Goal: Task Accomplishment & Management: Use online tool/utility

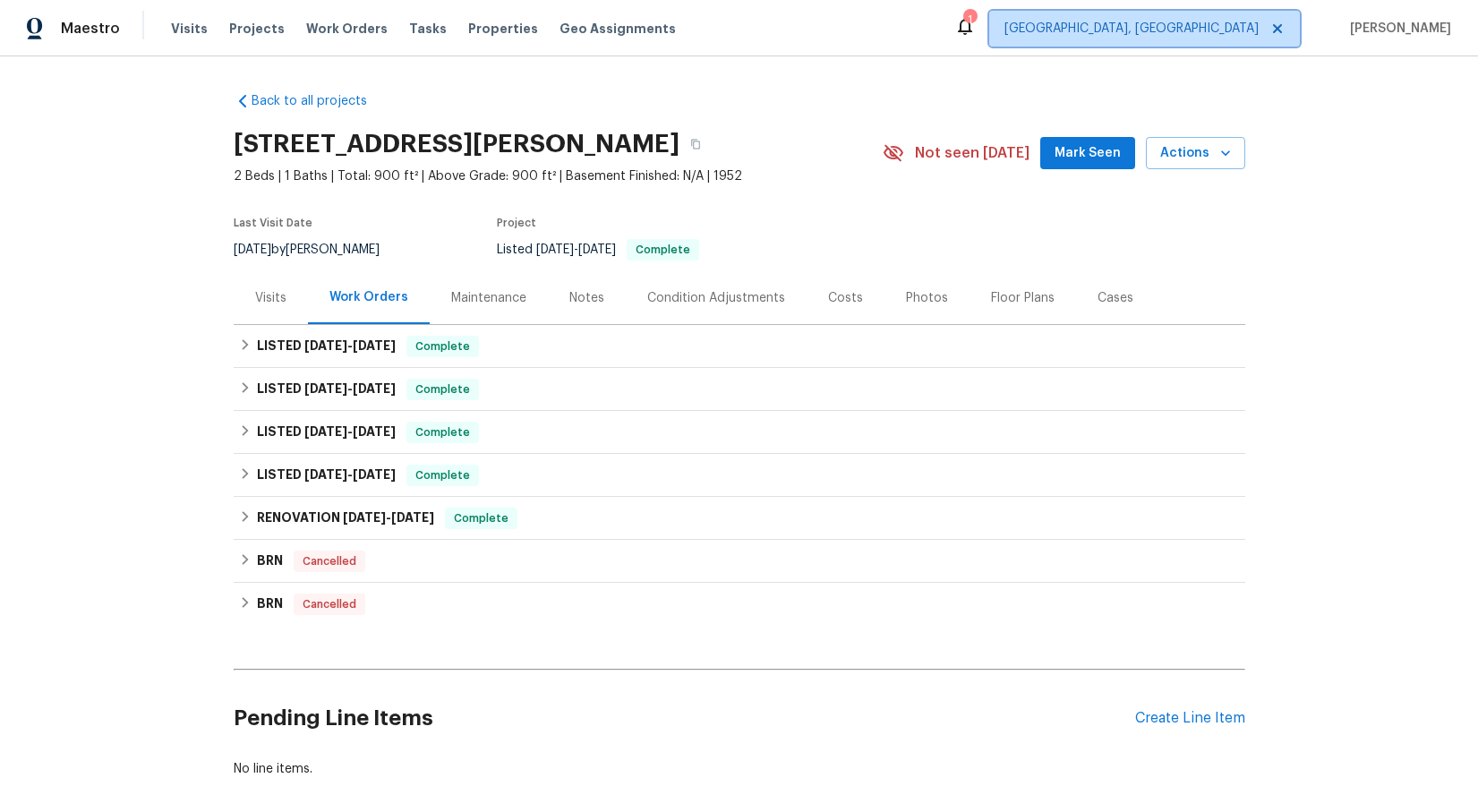
click at [1241, 30] on span "[GEOGRAPHIC_DATA], [GEOGRAPHIC_DATA]" at bounding box center [1132, 28] width 255 height 18
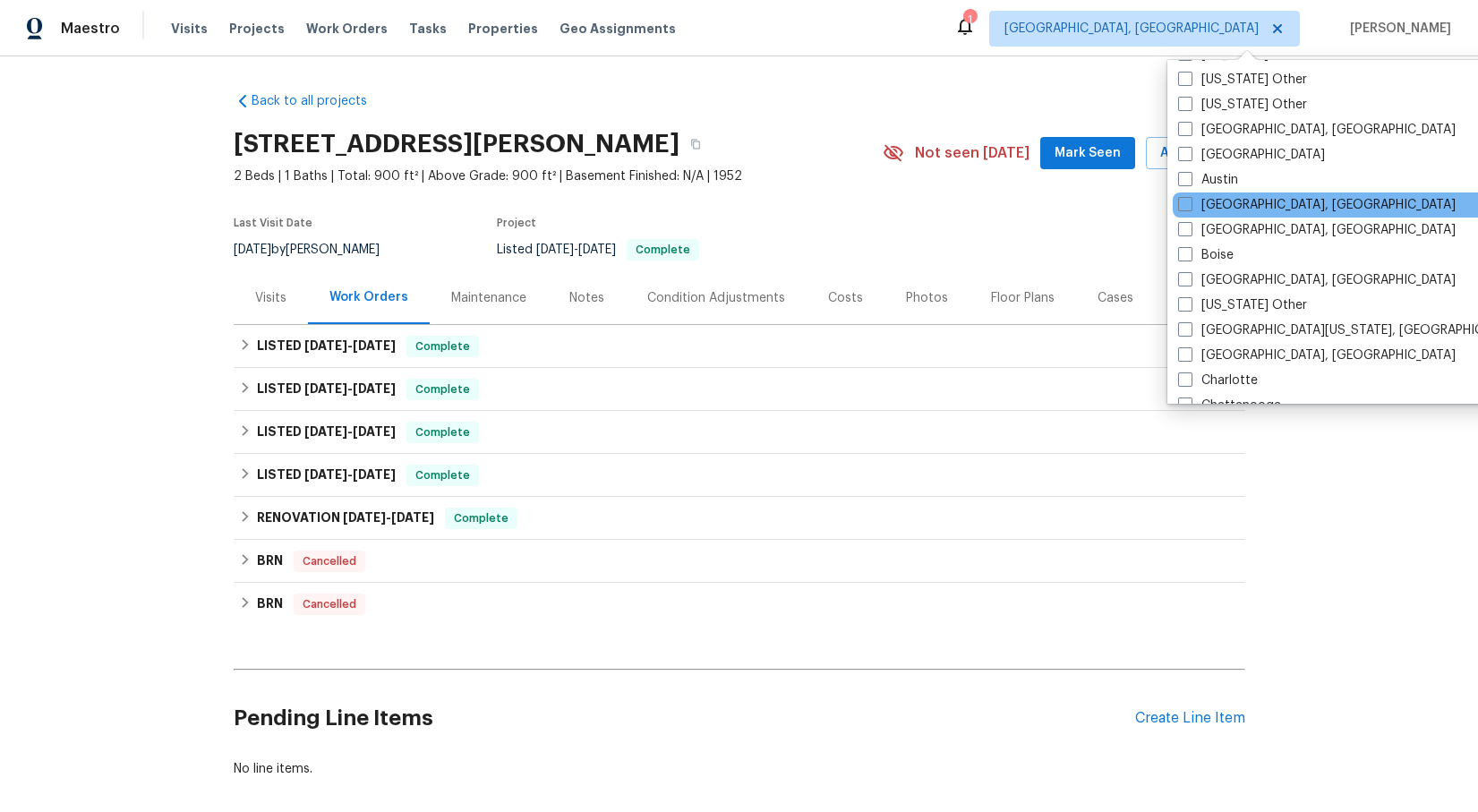
scroll to position [77, 0]
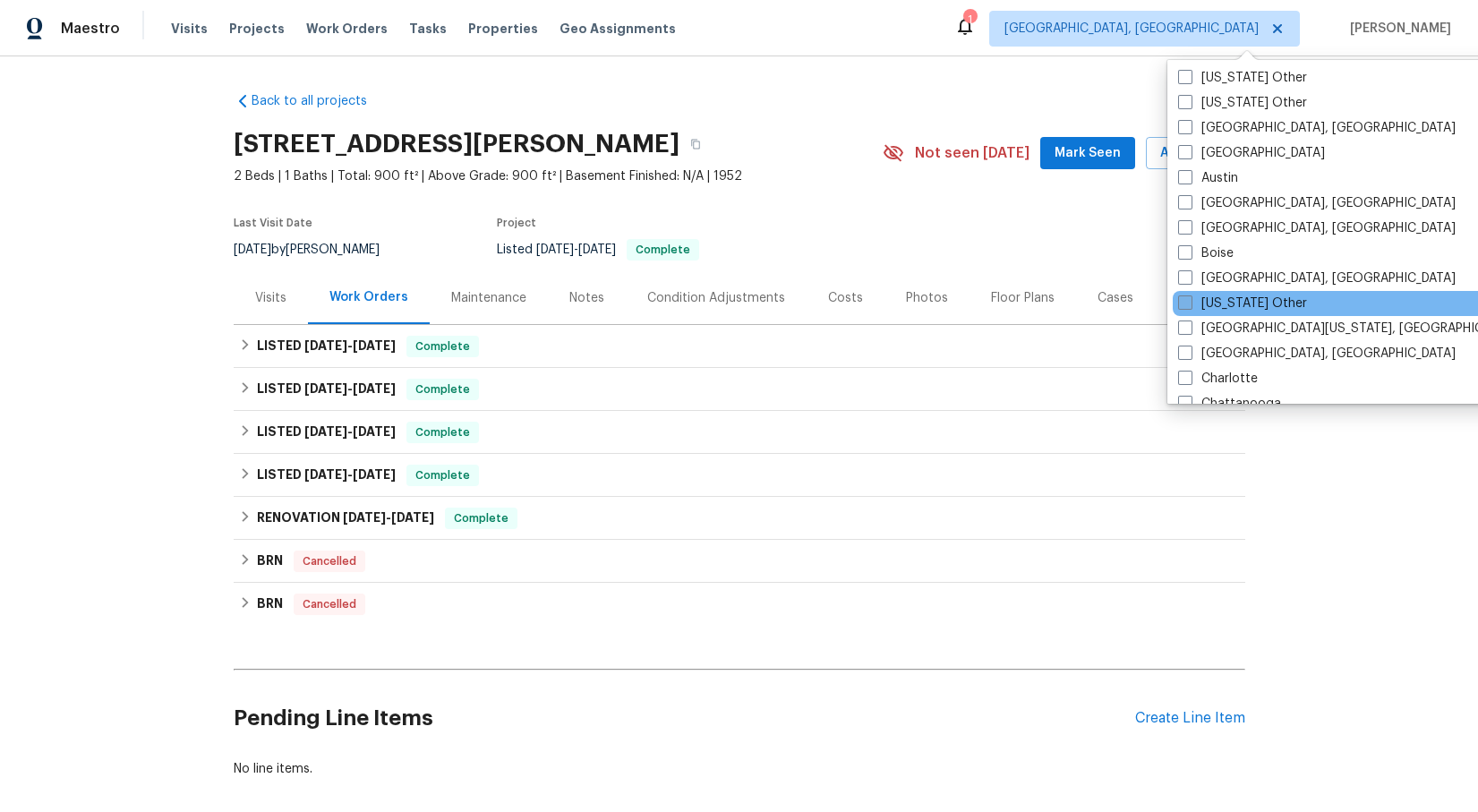
click at [1180, 303] on span at bounding box center [1185, 302] width 14 height 14
click at [1180, 303] on input "[US_STATE] Other" at bounding box center [1184, 300] width 11 height 11
checkbox input "true"
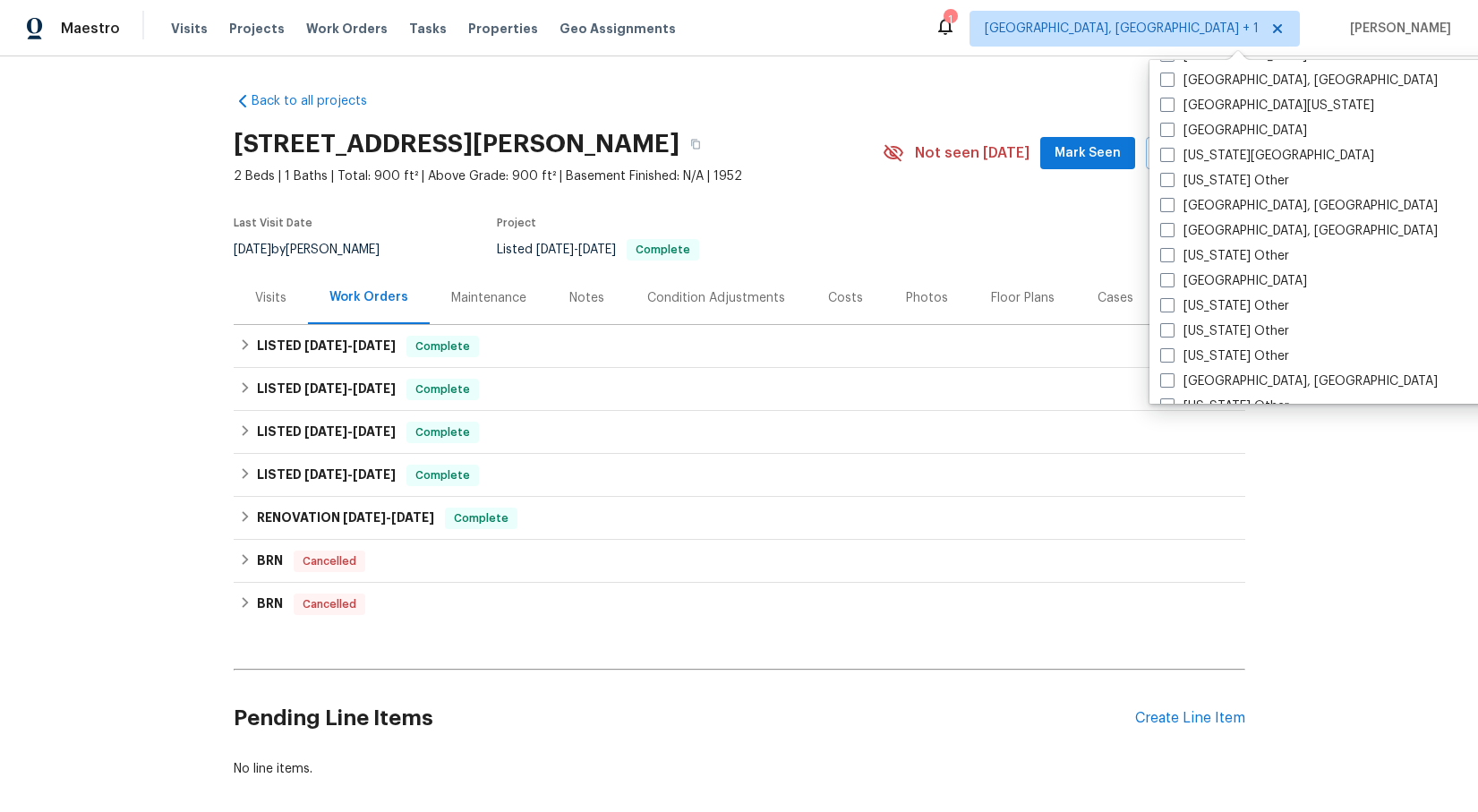
scroll to position [730, 0]
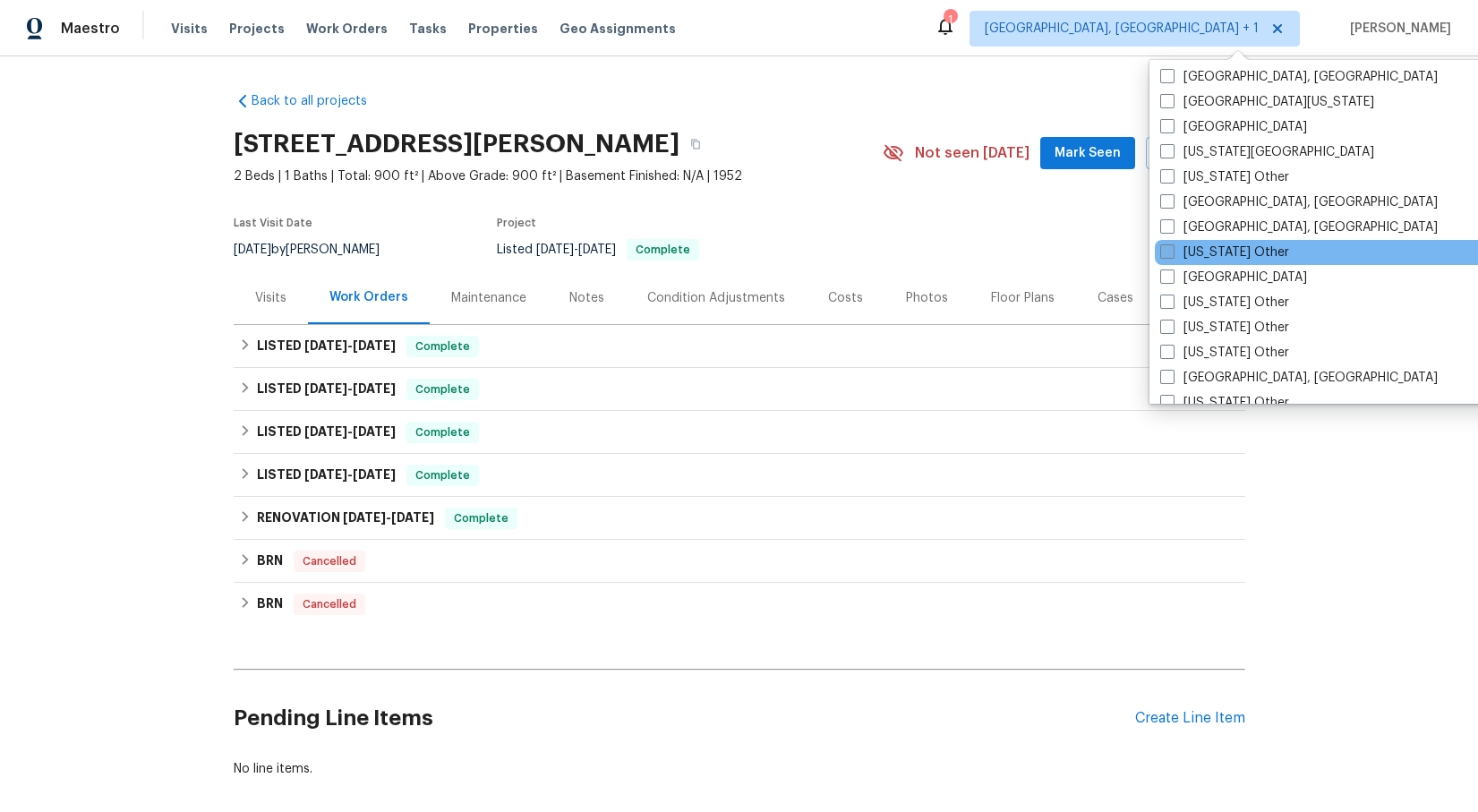
click at [1171, 254] on span at bounding box center [1167, 251] width 14 height 14
click at [1171, 254] on input "[US_STATE] Other" at bounding box center [1166, 249] width 11 height 11
checkbox input "true"
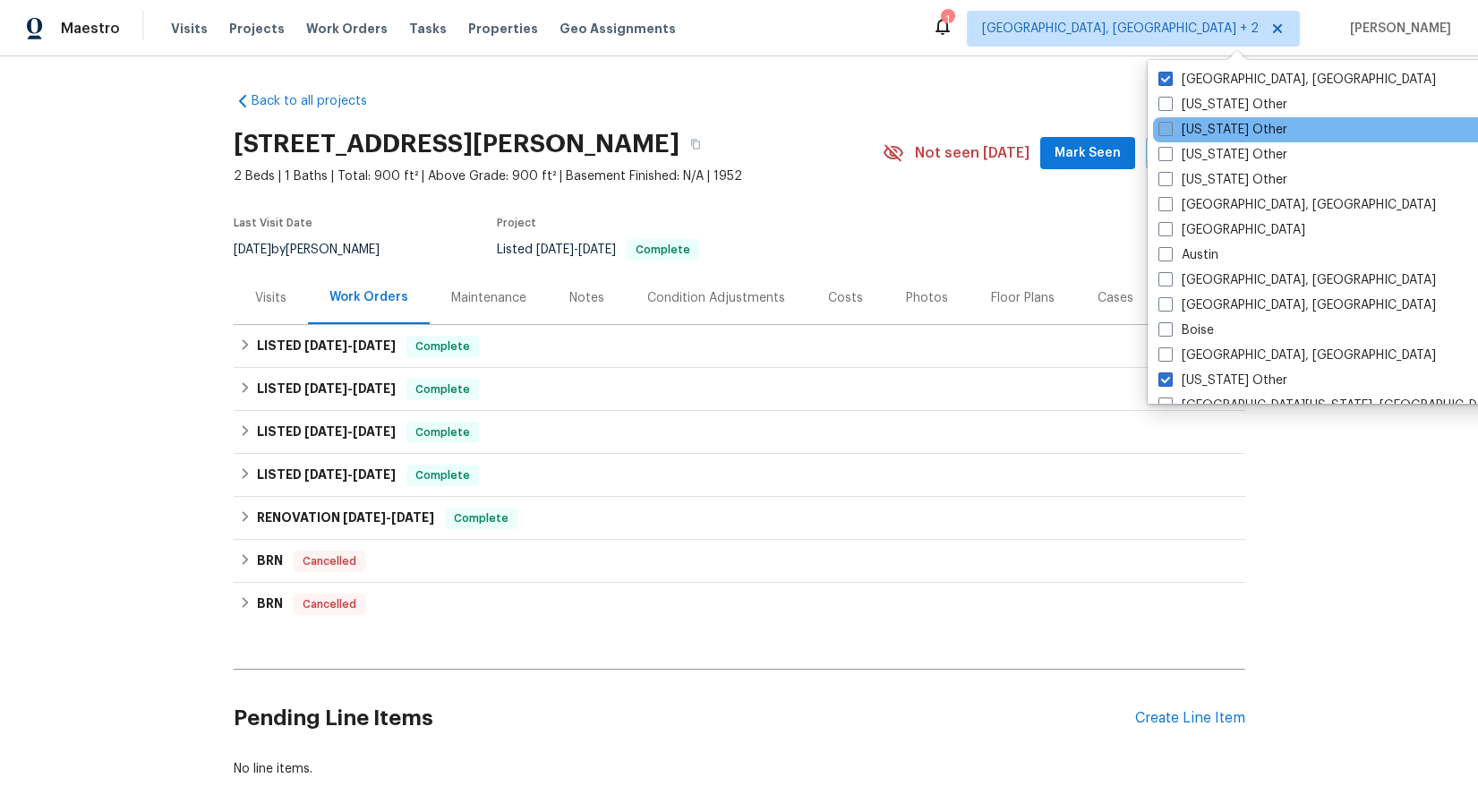
click at [1168, 129] on span at bounding box center [1165, 128] width 14 height 14
click at [1168, 129] on input "[US_STATE] Other" at bounding box center [1164, 126] width 11 height 11
checkbox input "true"
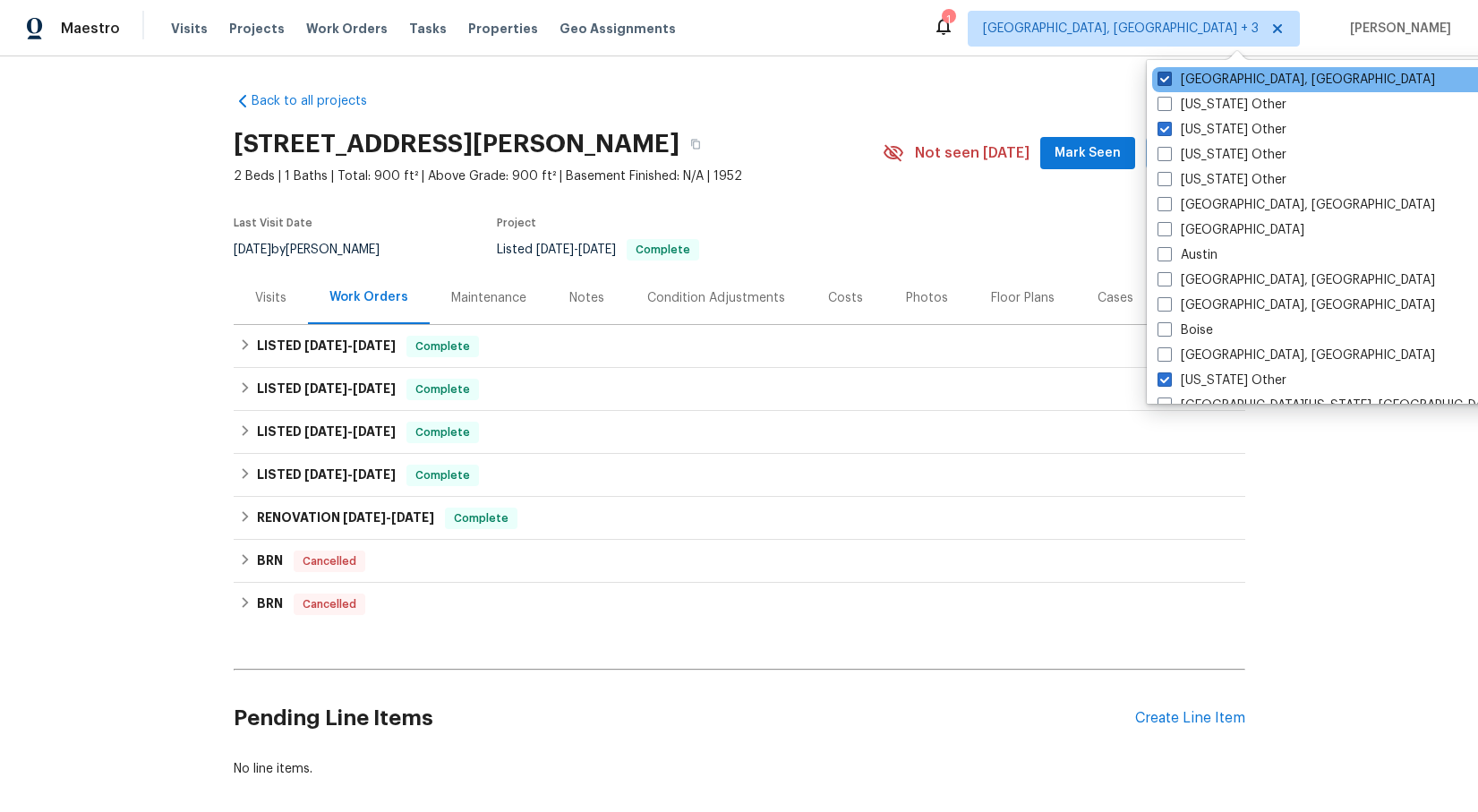
click at [1165, 79] on span at bounding box center [1164, 78] width 14 height 14
click at [1165, 79] on input "[GEOGRAPHIC_DATA], [GEOGRAPHIC_DATA]" at bounding box center [1163, 76] width 11 height 11
checkbox input "false"
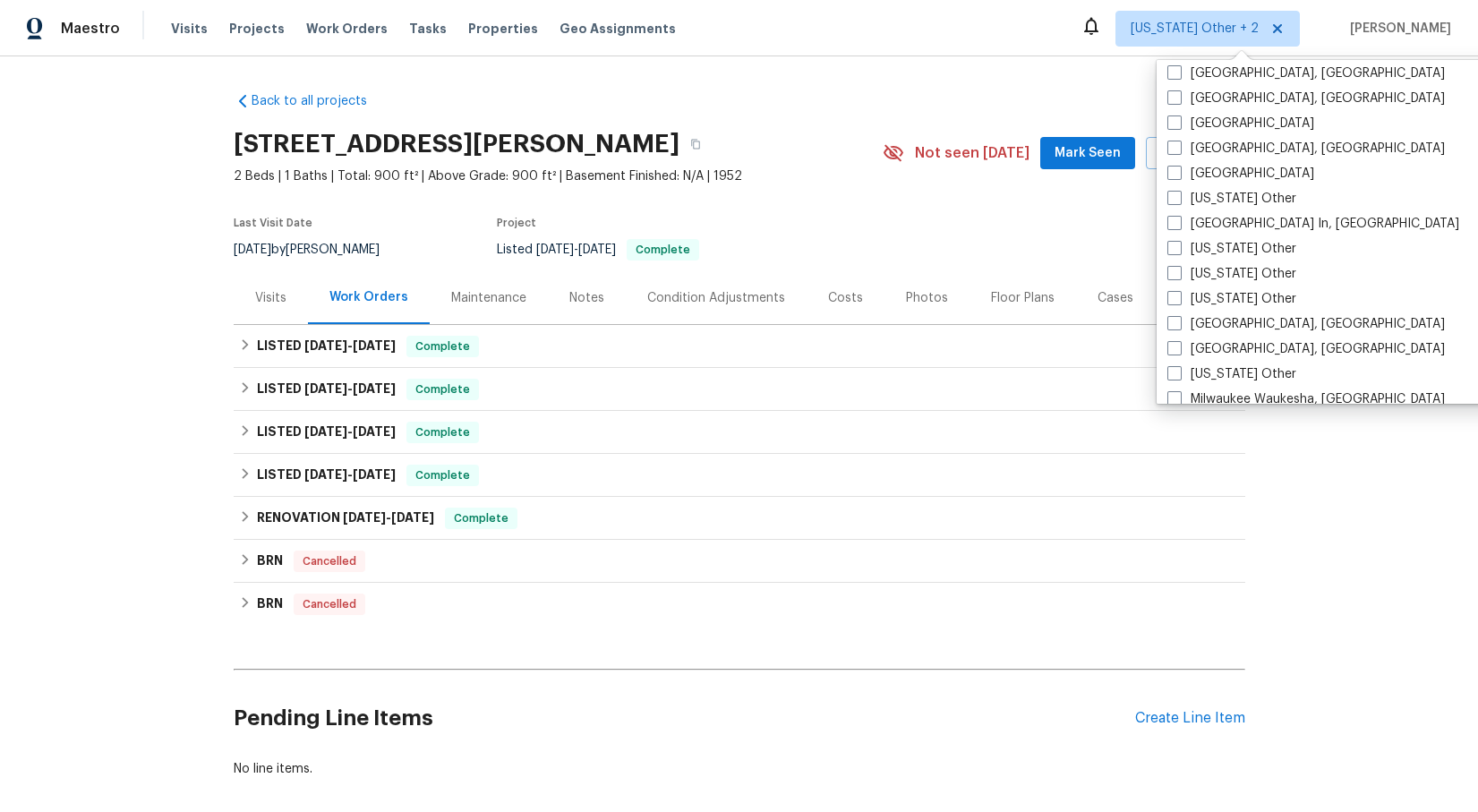
scroll to position [1189, 0]
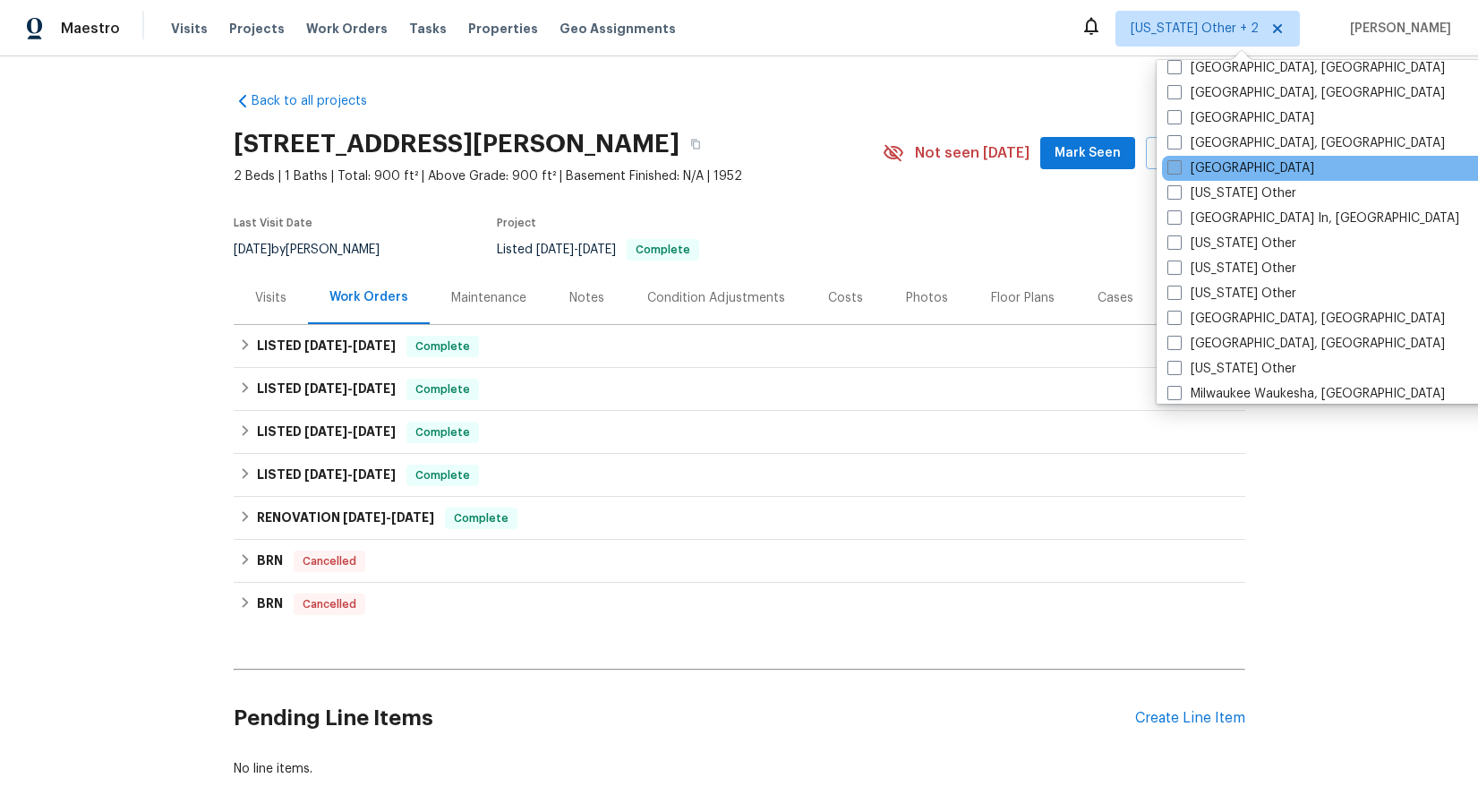
click at [1176, 167] on span at bounding box center [1174, 167] width 14 height 14
click at [1176, 167] on input "[GEOGRAPHIC_DATA]" at bounding box center [1173, 165] width 11 height 11
checkbox input "true"
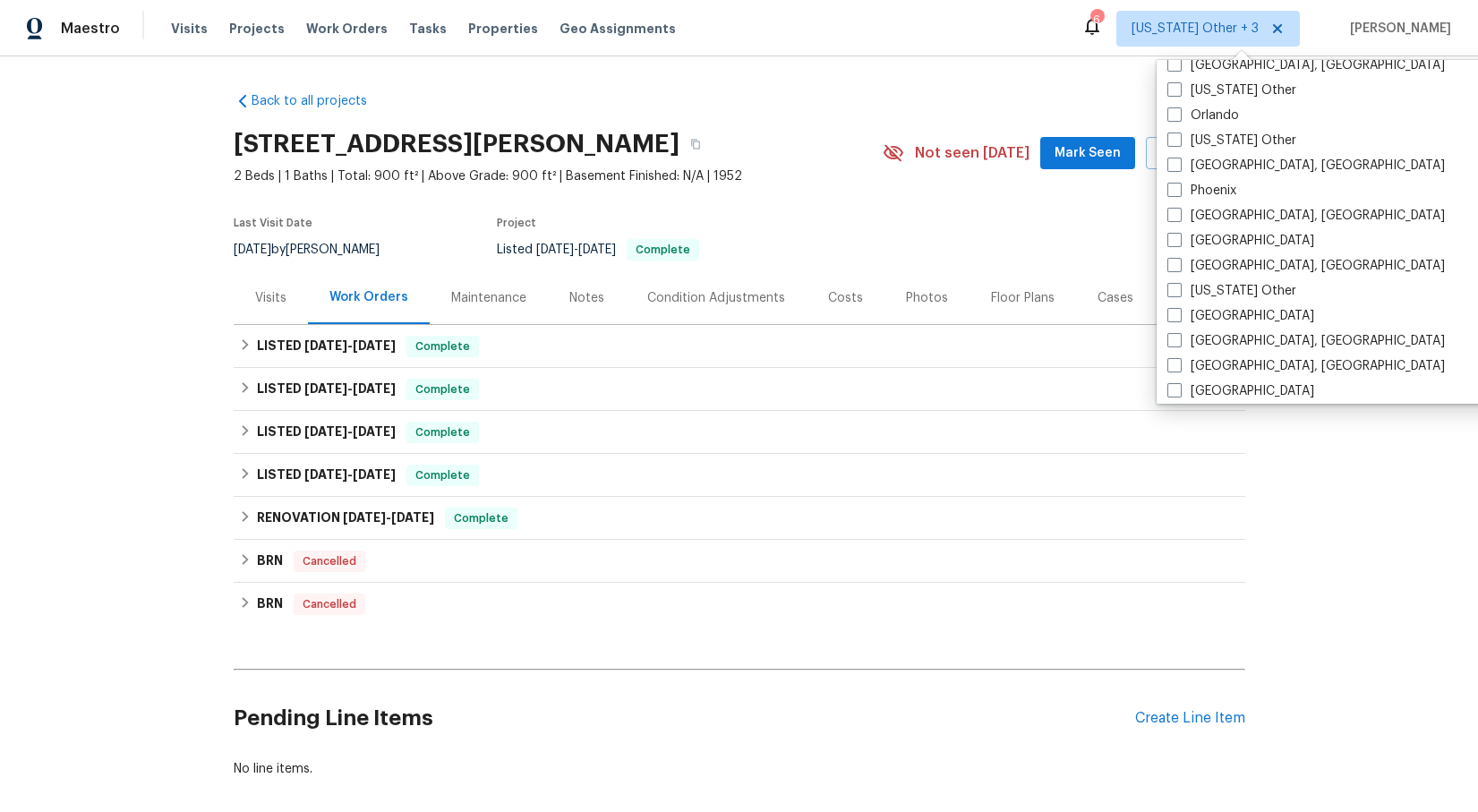
scroll to position [2047, 0]
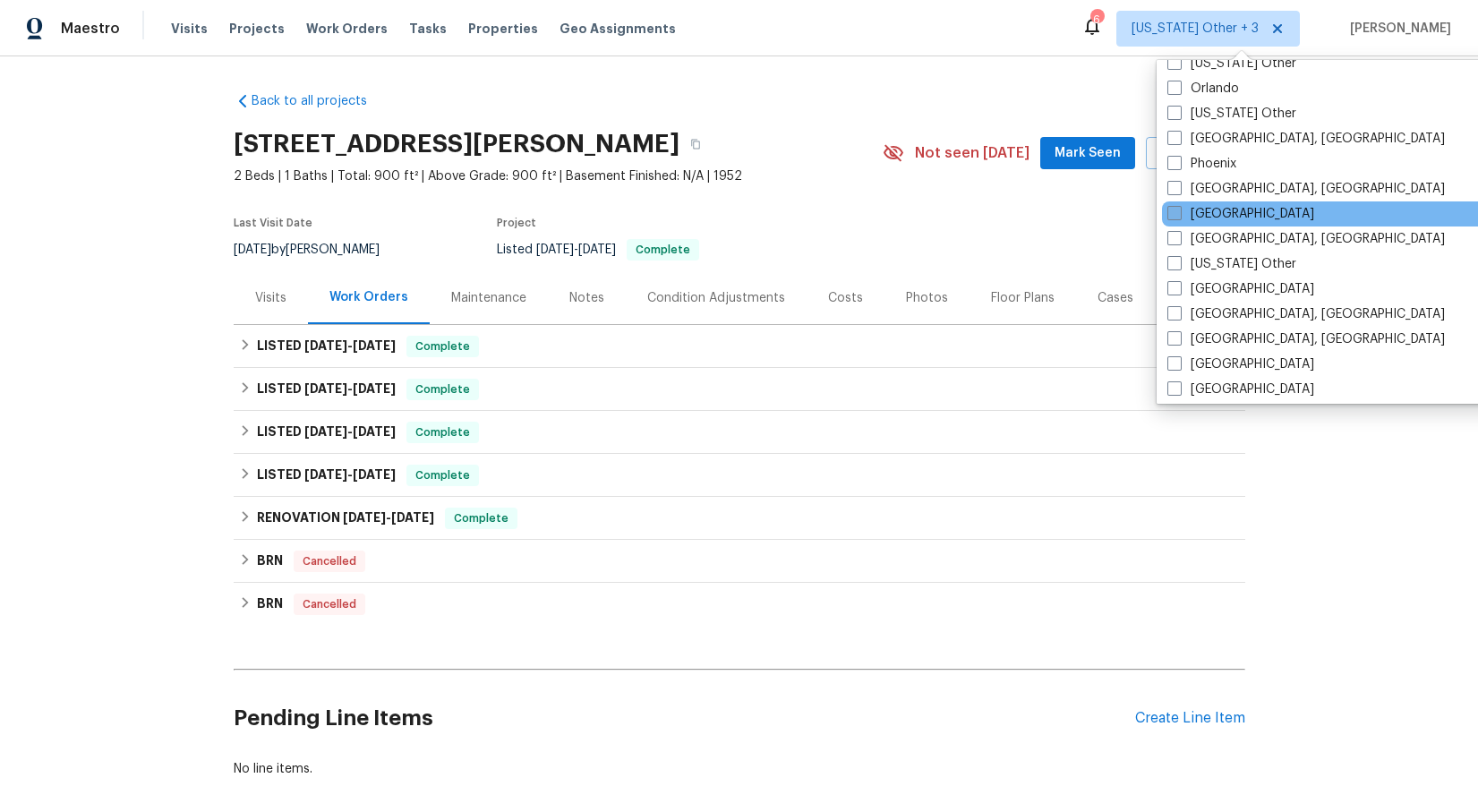
click at [1174, 210] on span at bounding box center [1174, 212] width 14 height 14
click at [1174, 210] on input "[GEOGRAPHIC_DATA]" at bounding box center [1173, 210] width 11 height 11
checkbox input "true"
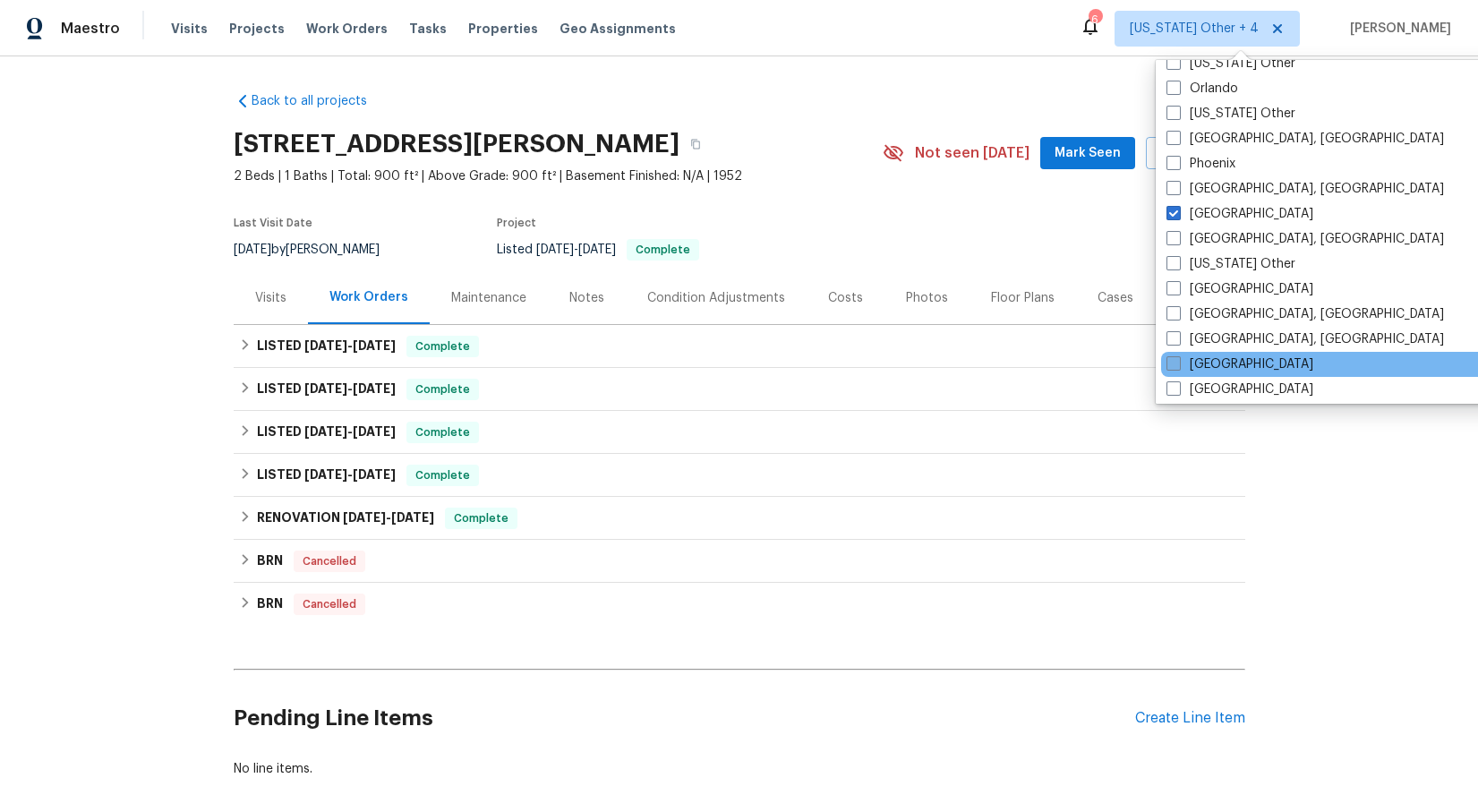
click at [1170, 357] on span at bounding box center [1173, 363] width 14 height 14
click at [1170, 357] on input "[GEOGRAPHIC_DATA]" at bounding box center [1172, 361] width 11 height 11
checkbox input "true"
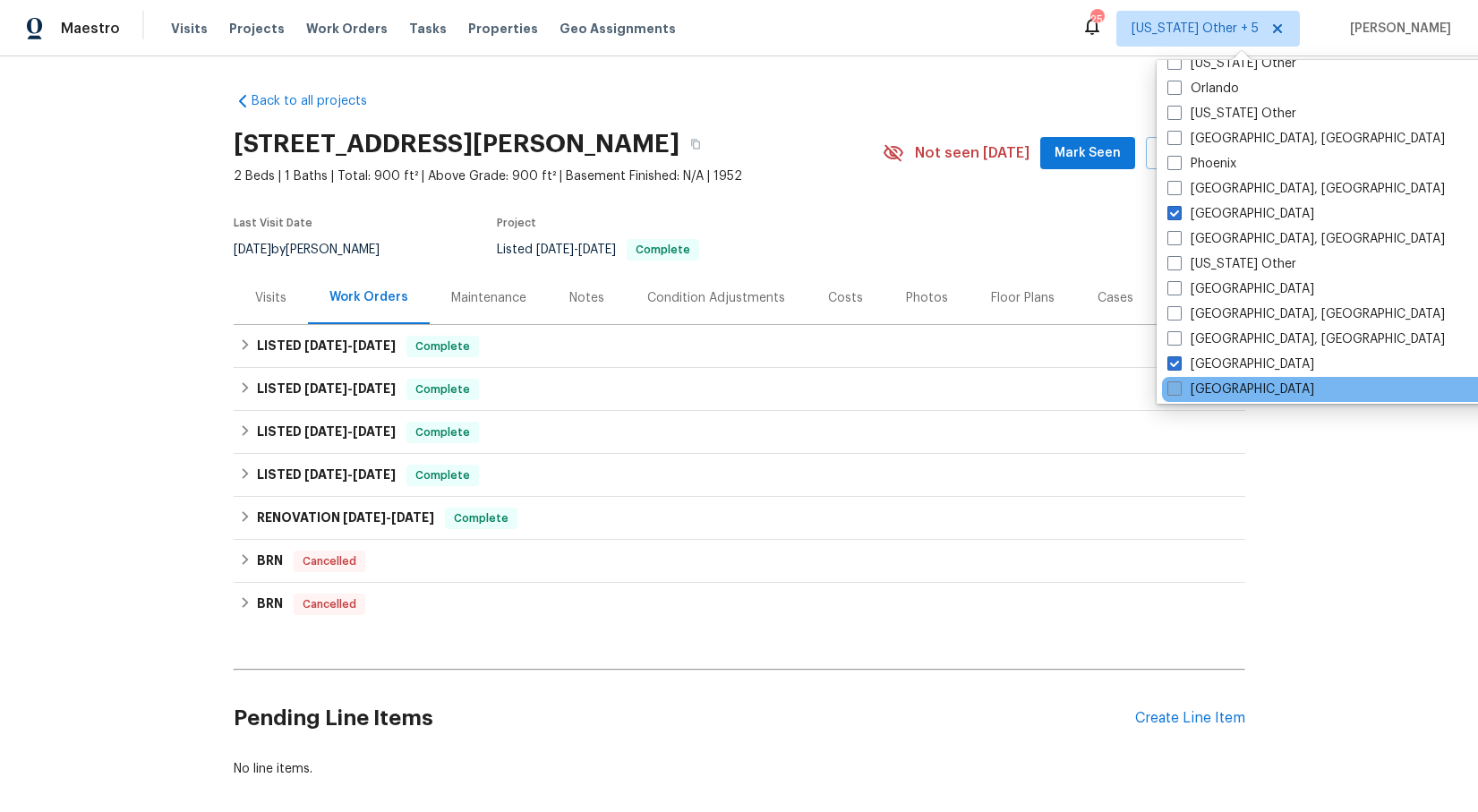
click at [1172, 384] on span at bounding box center [1174, 388] width 14 height 14
click at [1172, 384] on input "[GEOGRAPHIC_DATA]" at bounding box center [1173, 386] width 11 height 11
checkbox input "true"
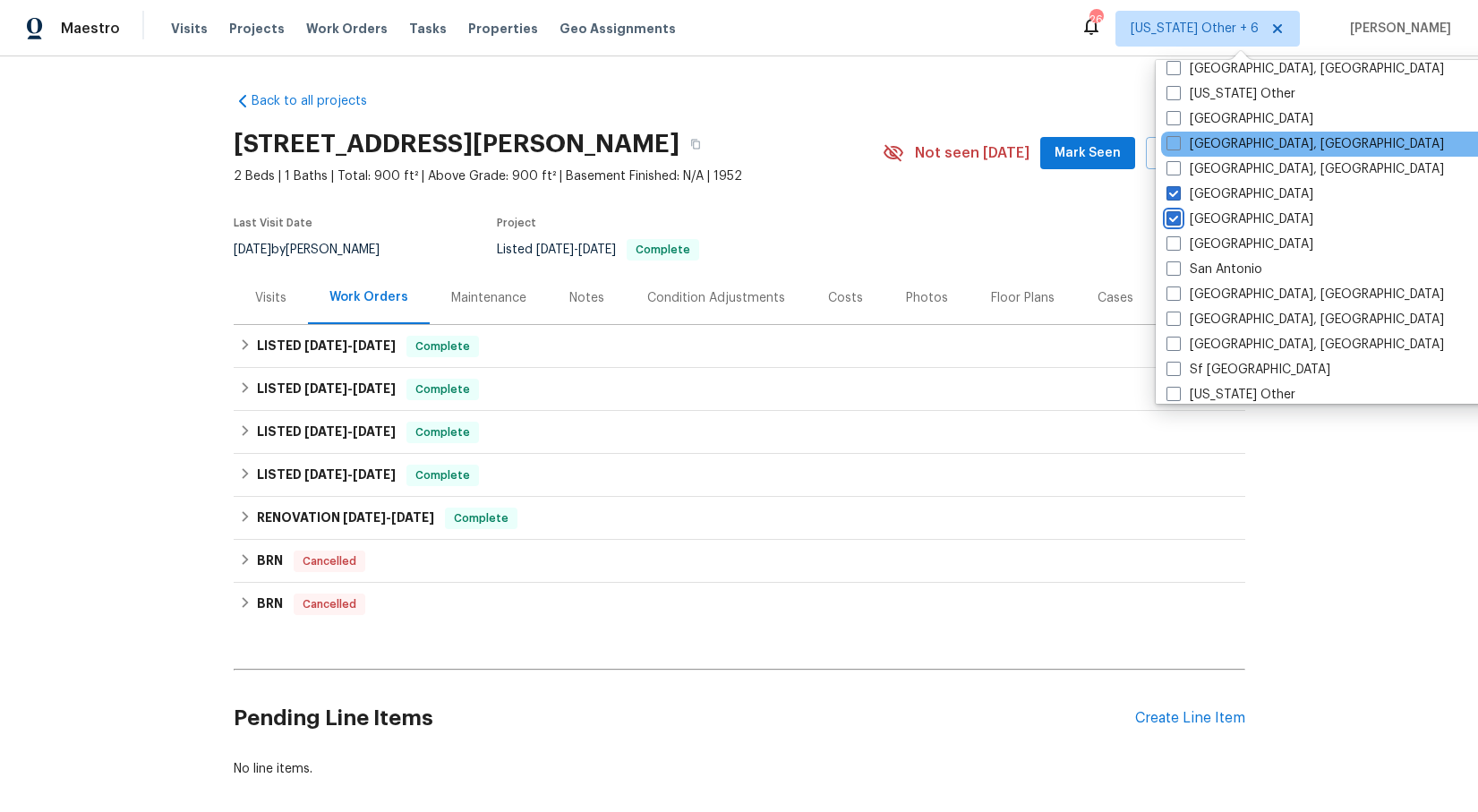
scroll to position [2250, 0]
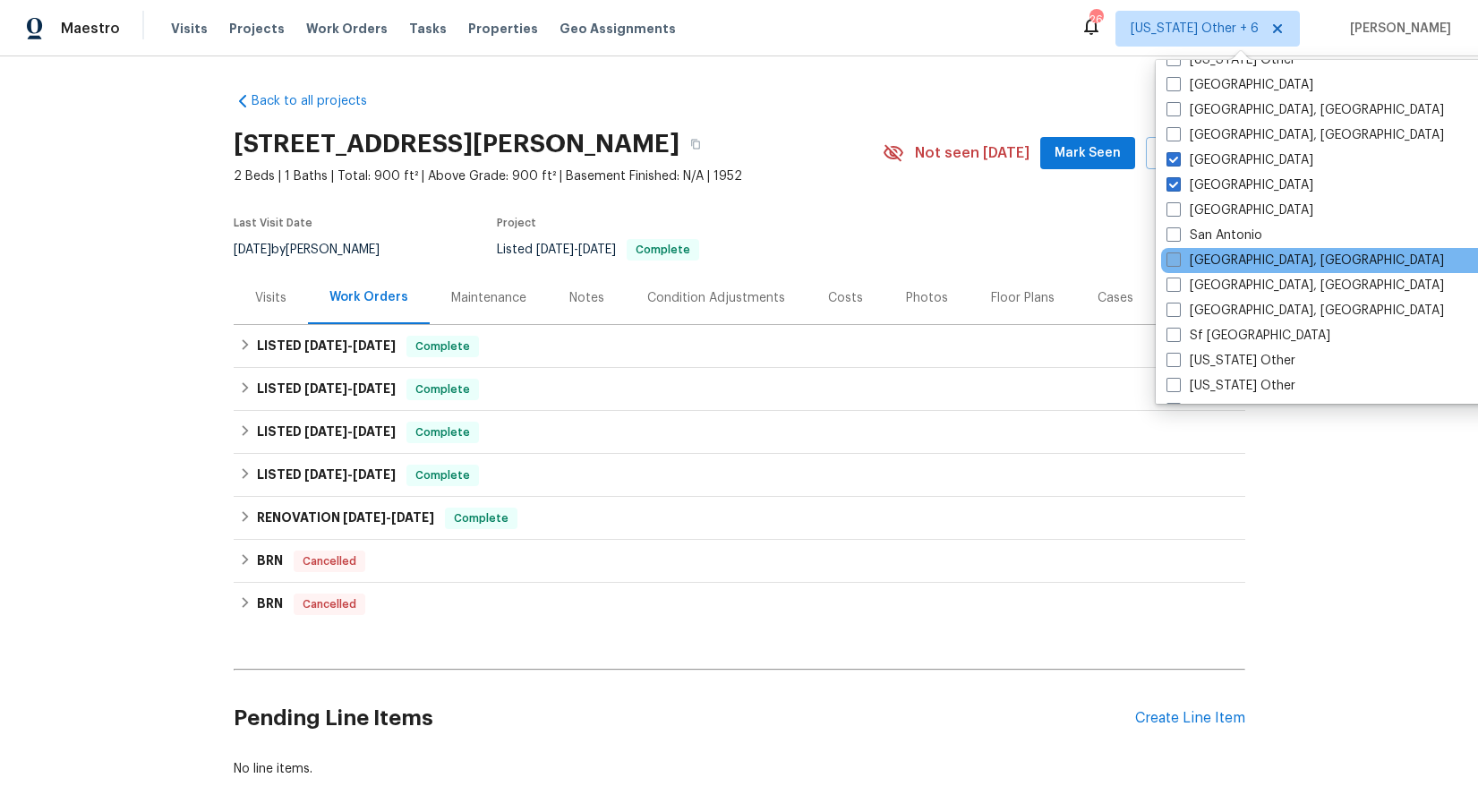
click at [1174, 262] on span at bounding box center [1173, 259] width 14 height 14
click at [1174, 262] on input "[GEOGRAPHIC_DATA], [GEOGRAPHIC_DATA]" at bounding box center [1172, 257] width 11 height 11
checkbox input "true"
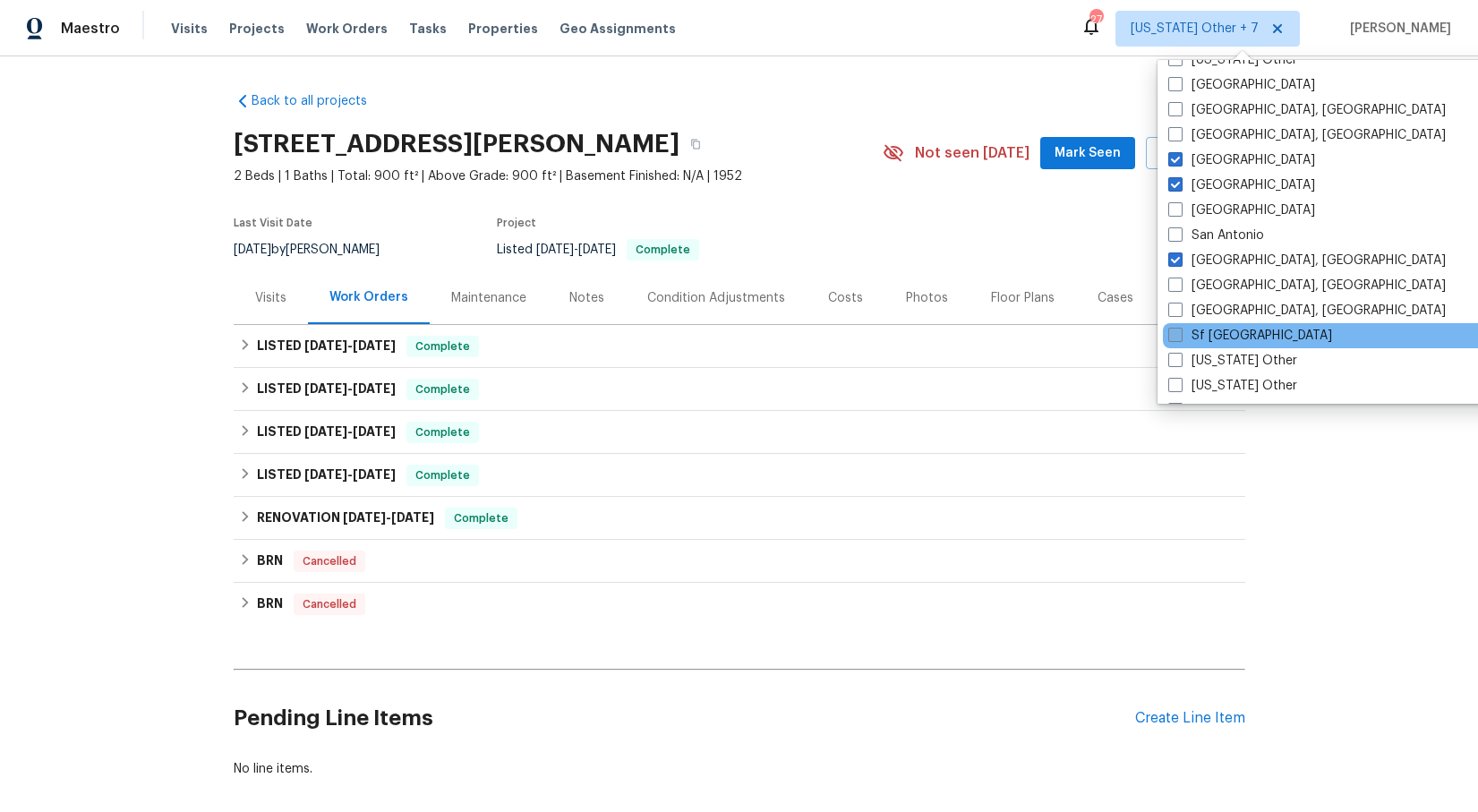
click at [1173, 334] on span at bounding box center [1175, 334] width 14 height 14
click at [1173, 334] on input "Sf [GEOGRAPHIC_DATA]" at bounding box center [1174, 332] width 11 height 11
checkbox input "true"
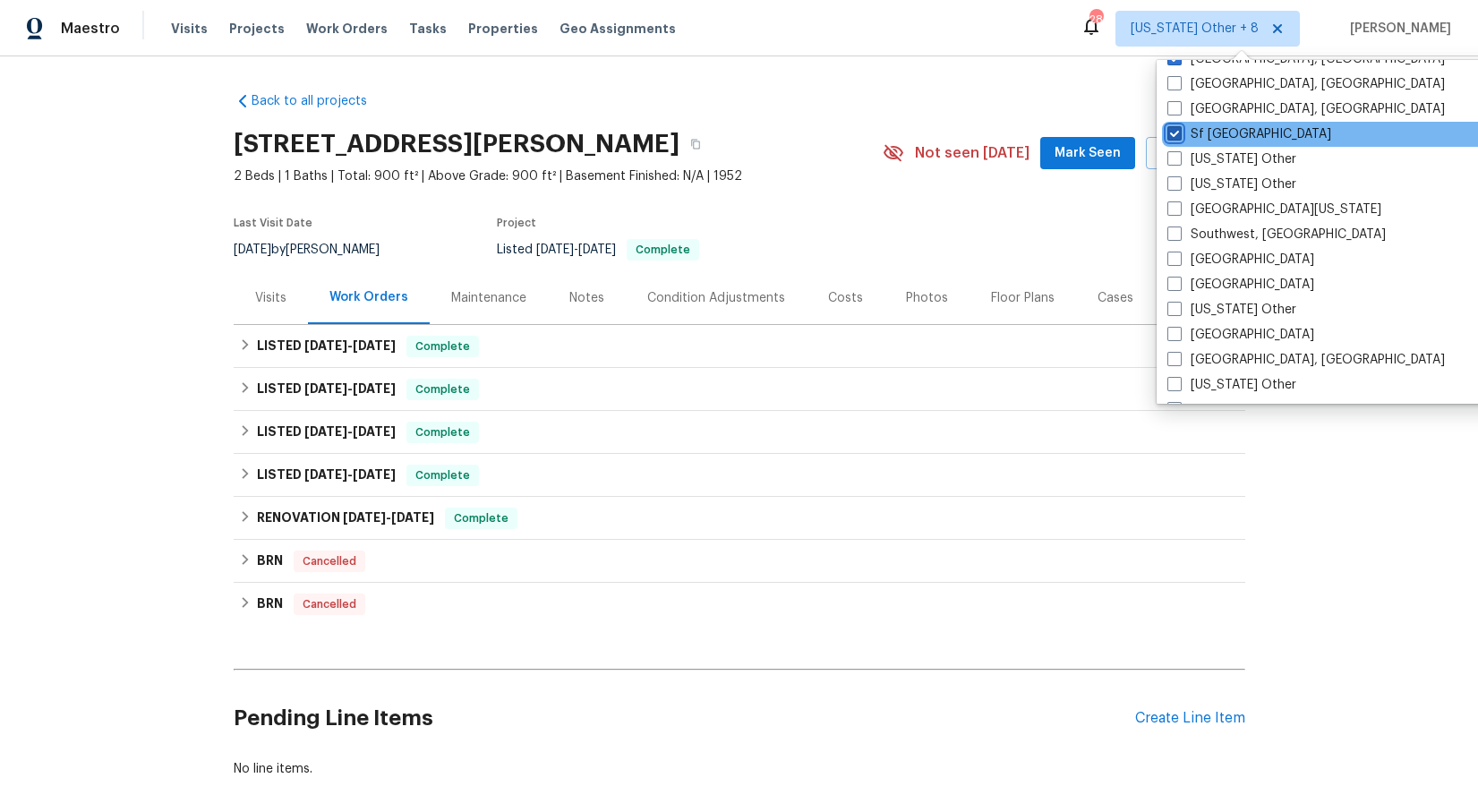
scroll to position [2449, 0]
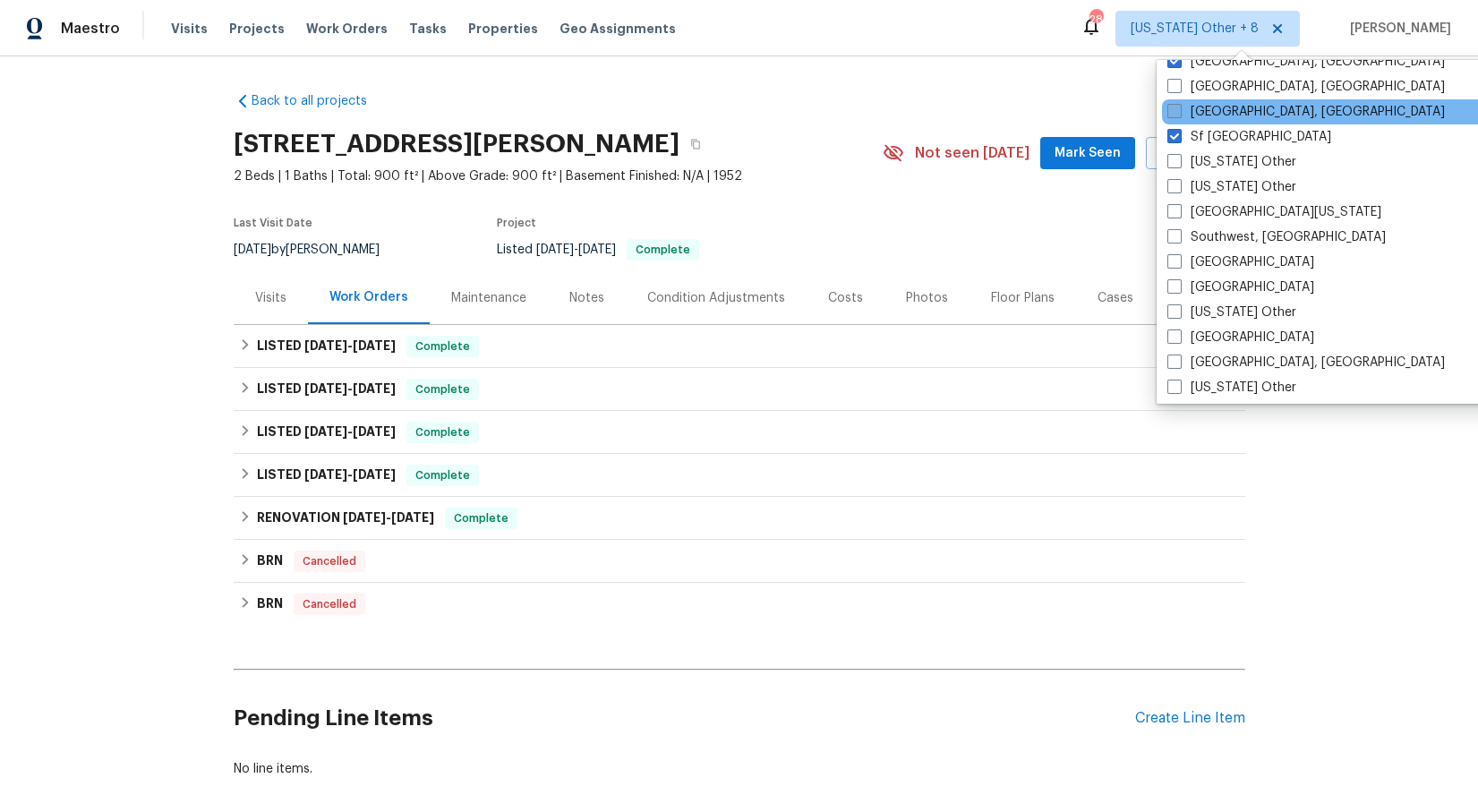
click at [1178, 111] on span at bounding box center [1174, 110] width 14 height 14
click at [1178, 111] on input "[GEOGRAPHIC_DATA], [GEOGRAPHIC_DATA]" at bounding box center [1173, 108] width 11 height 11
checkbox input "true"
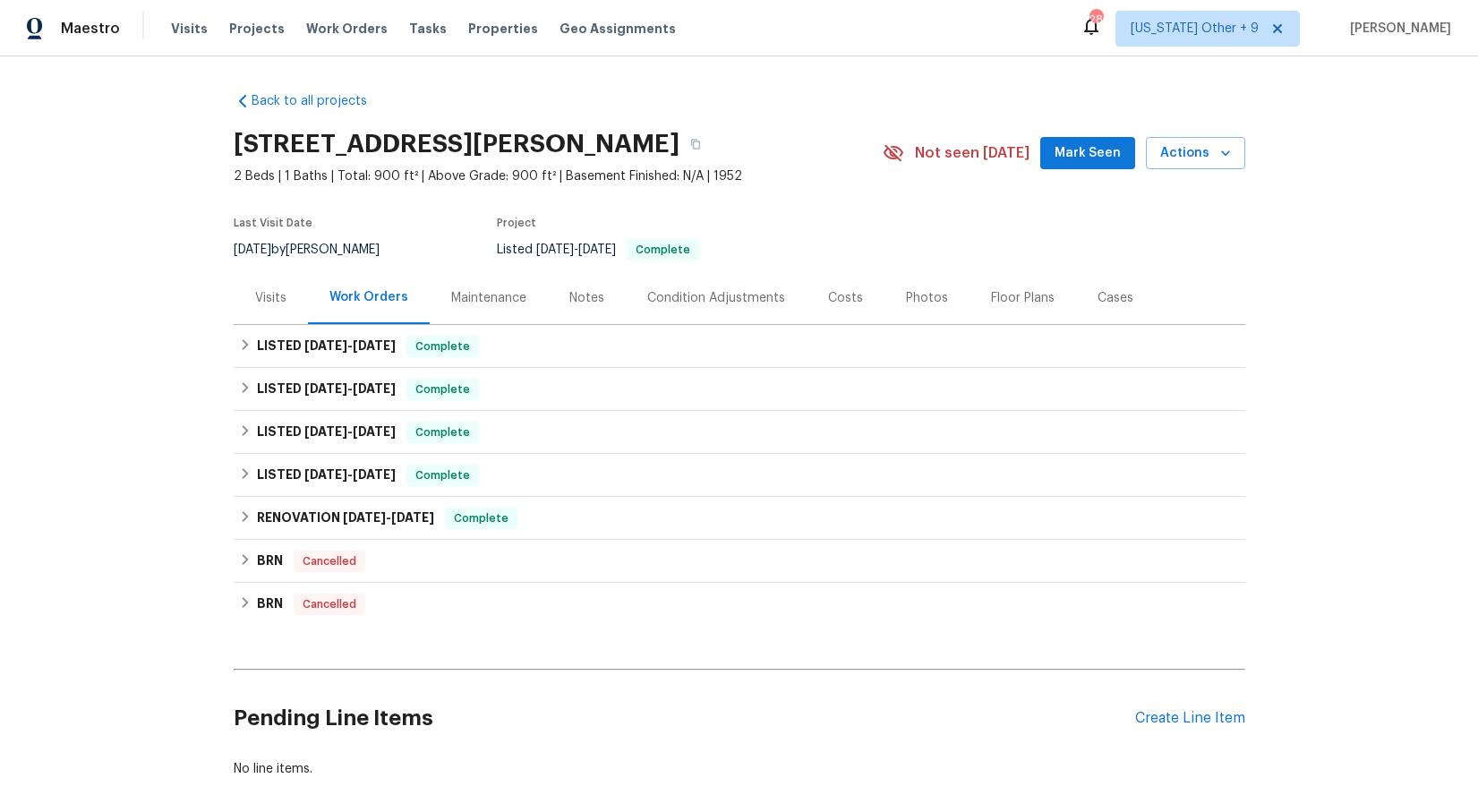
click at [1079, 90] on div "Back to all projects [STREET_ADDRESS][PERSON_NAME] 2 Beds | 1 Baths | Total: 90…" at bounding box center [739, 435] width 1011 height 714
click at [191, 25] on span "Visits" at bounding box center [189, 28] width 37 height 18
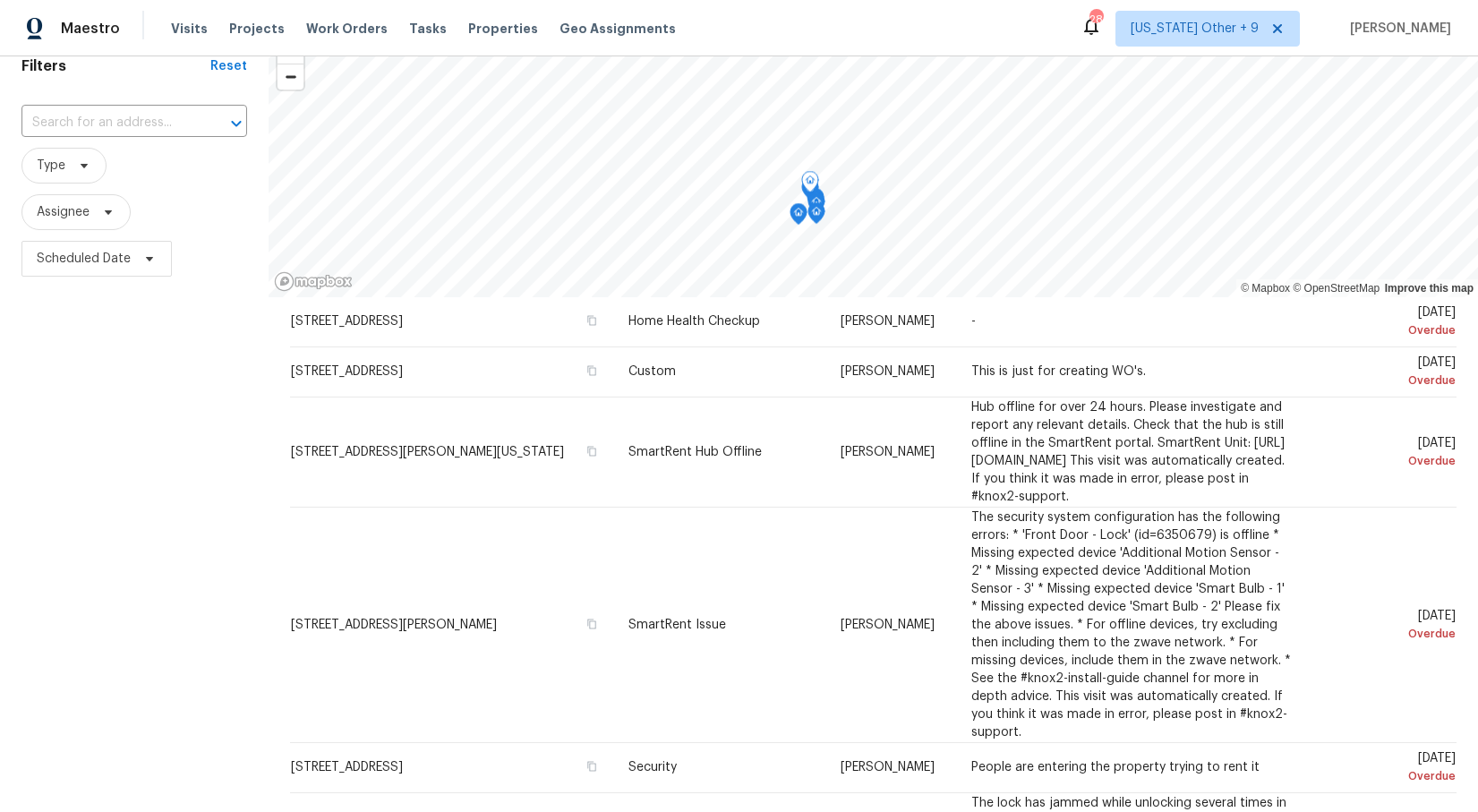
scroll to position [216, 0]
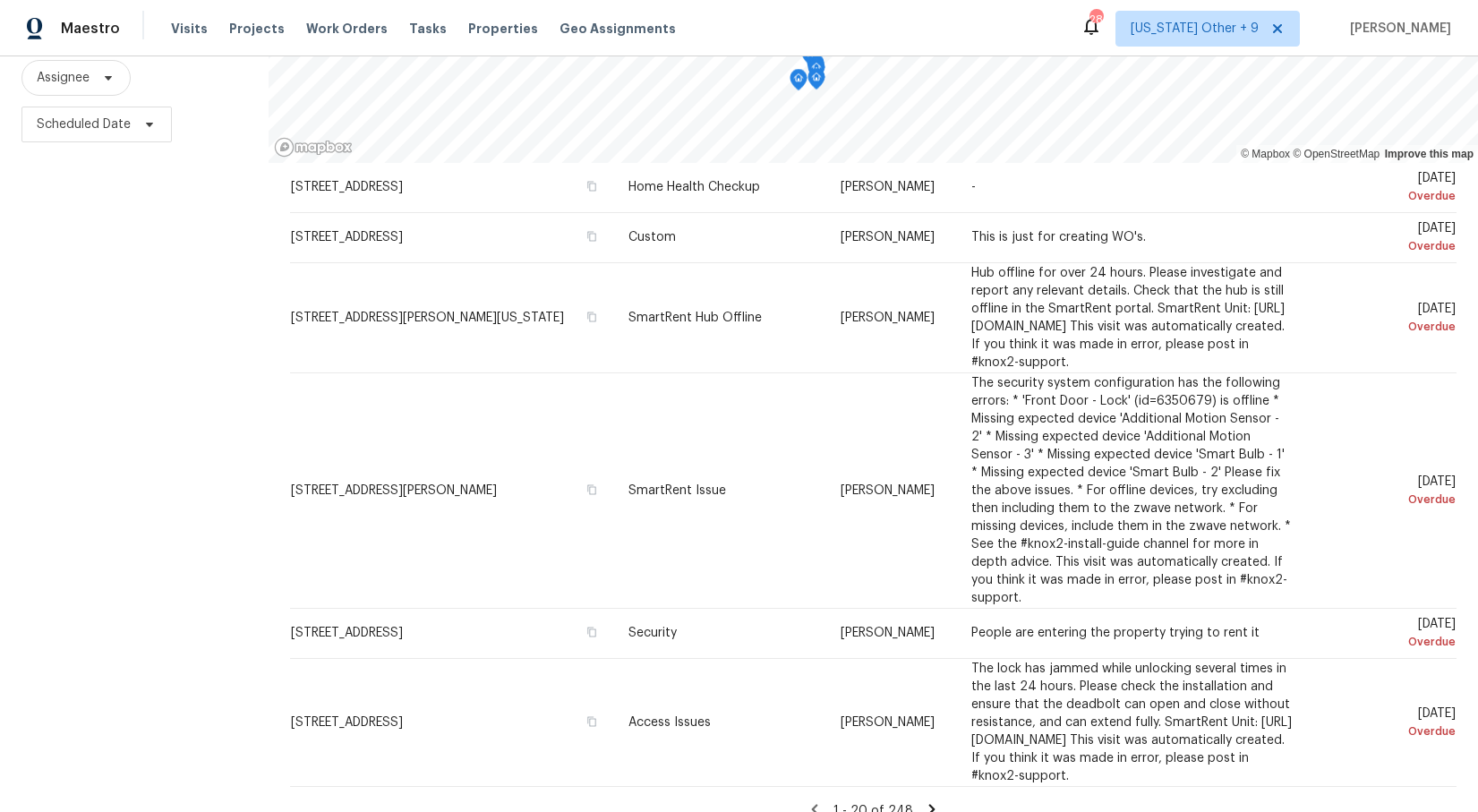
click at [929, 804] on icon at bounding box center [932, 808] width 7 height 9
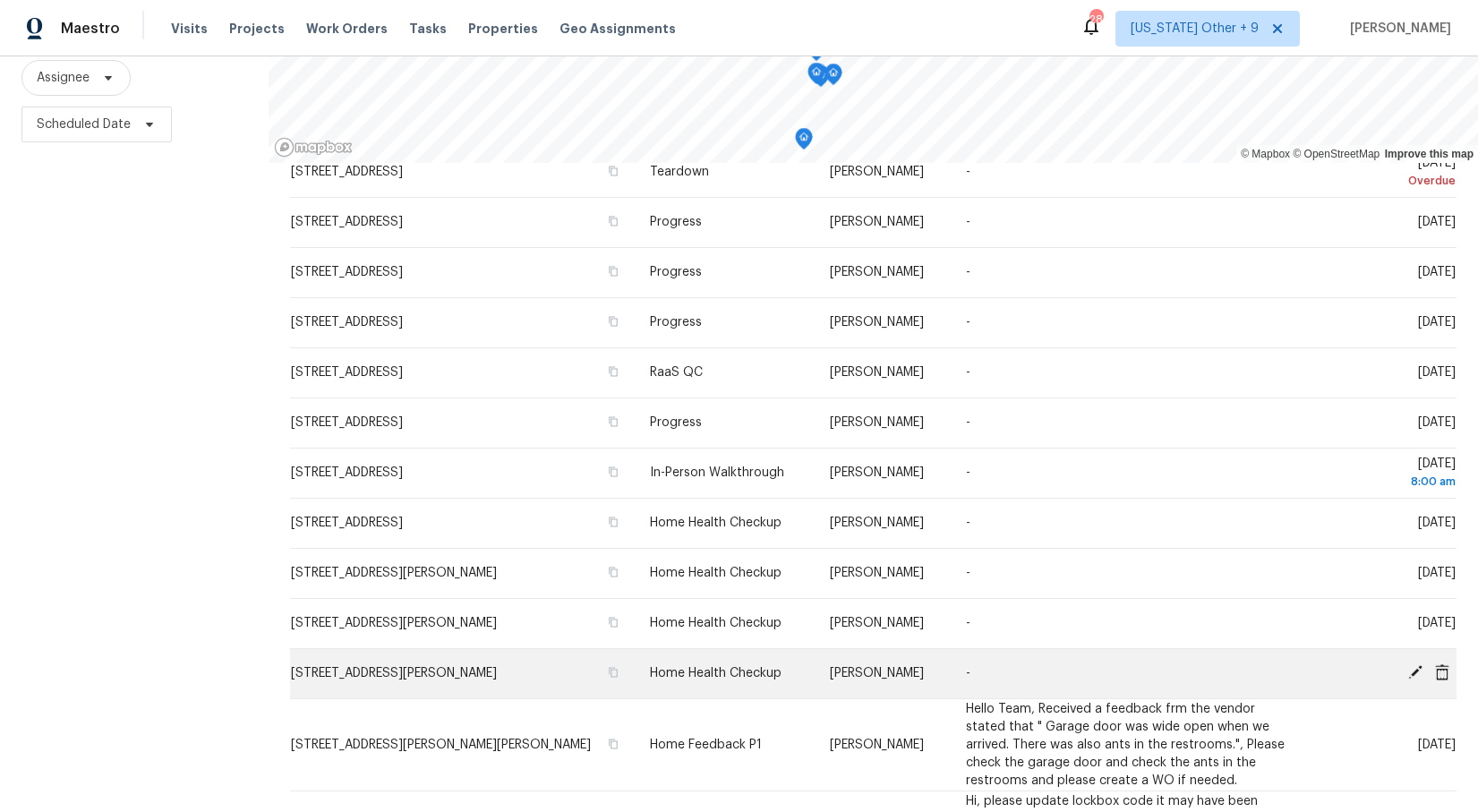
scroll to position [882, 0]
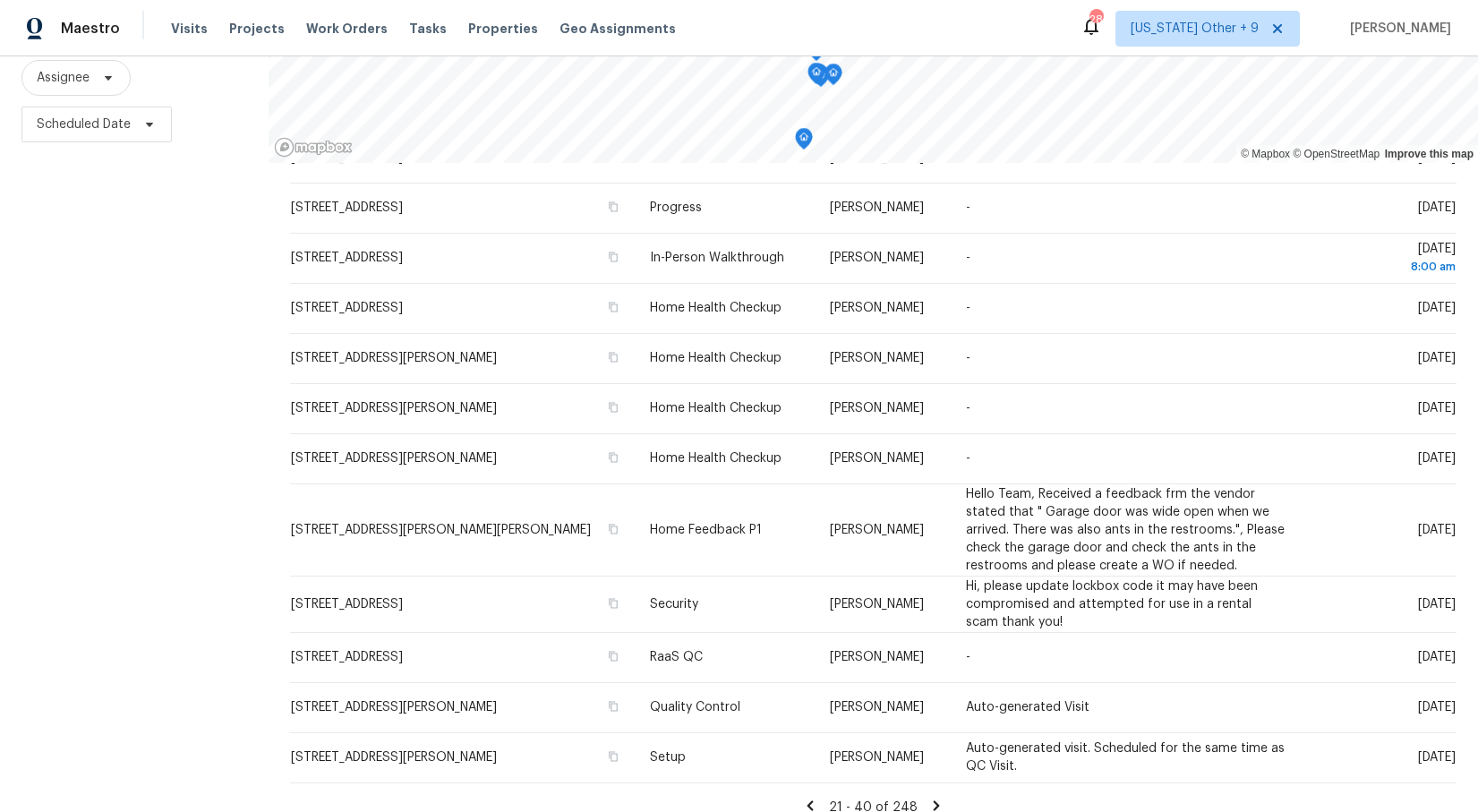
click at [934, 801] on icon at bounding box center [937, 805] width 7 height 9
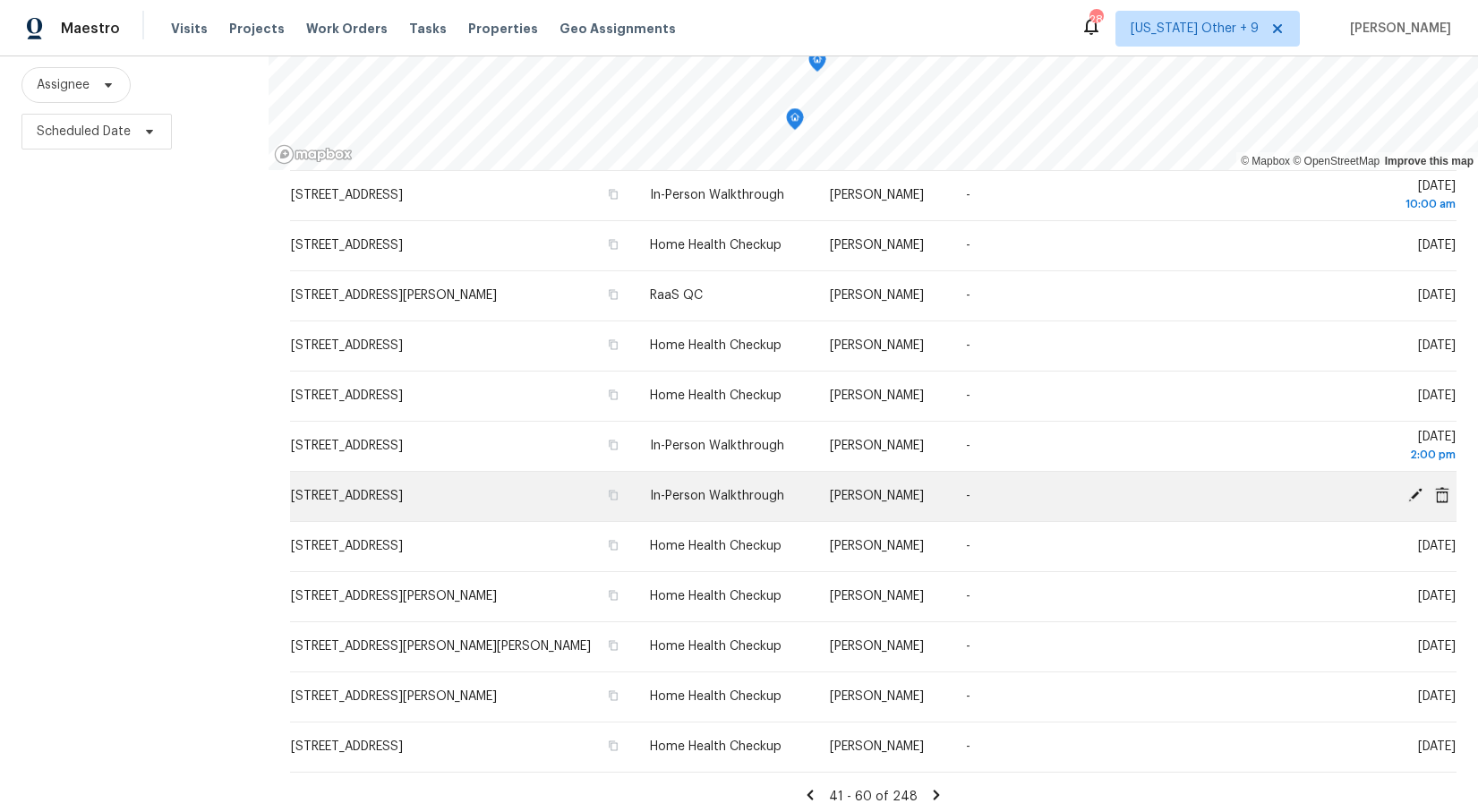
scroll to position [216, 0]
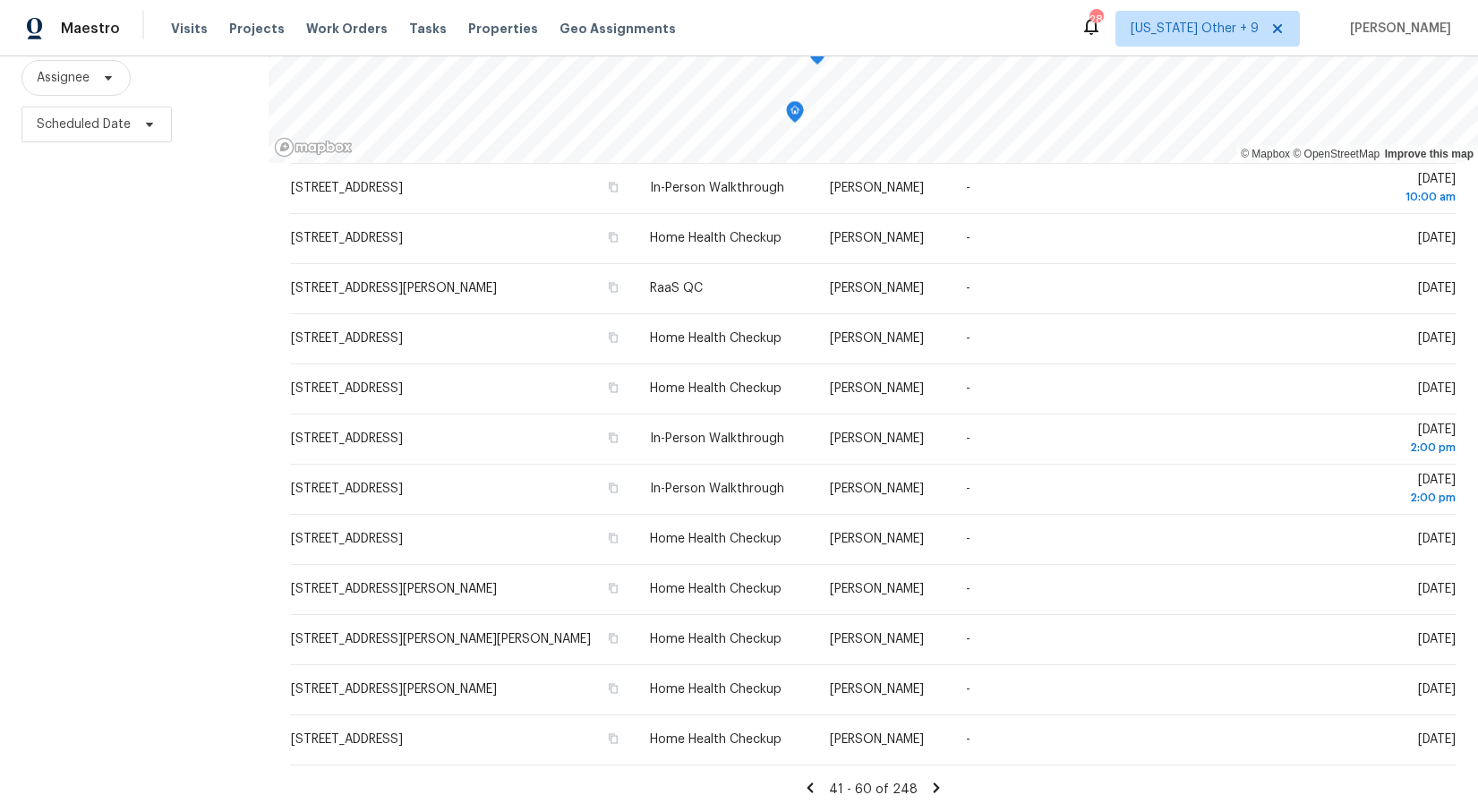
click at [934, 791] on icon at bounding box center [936, 787] width 16 height 16
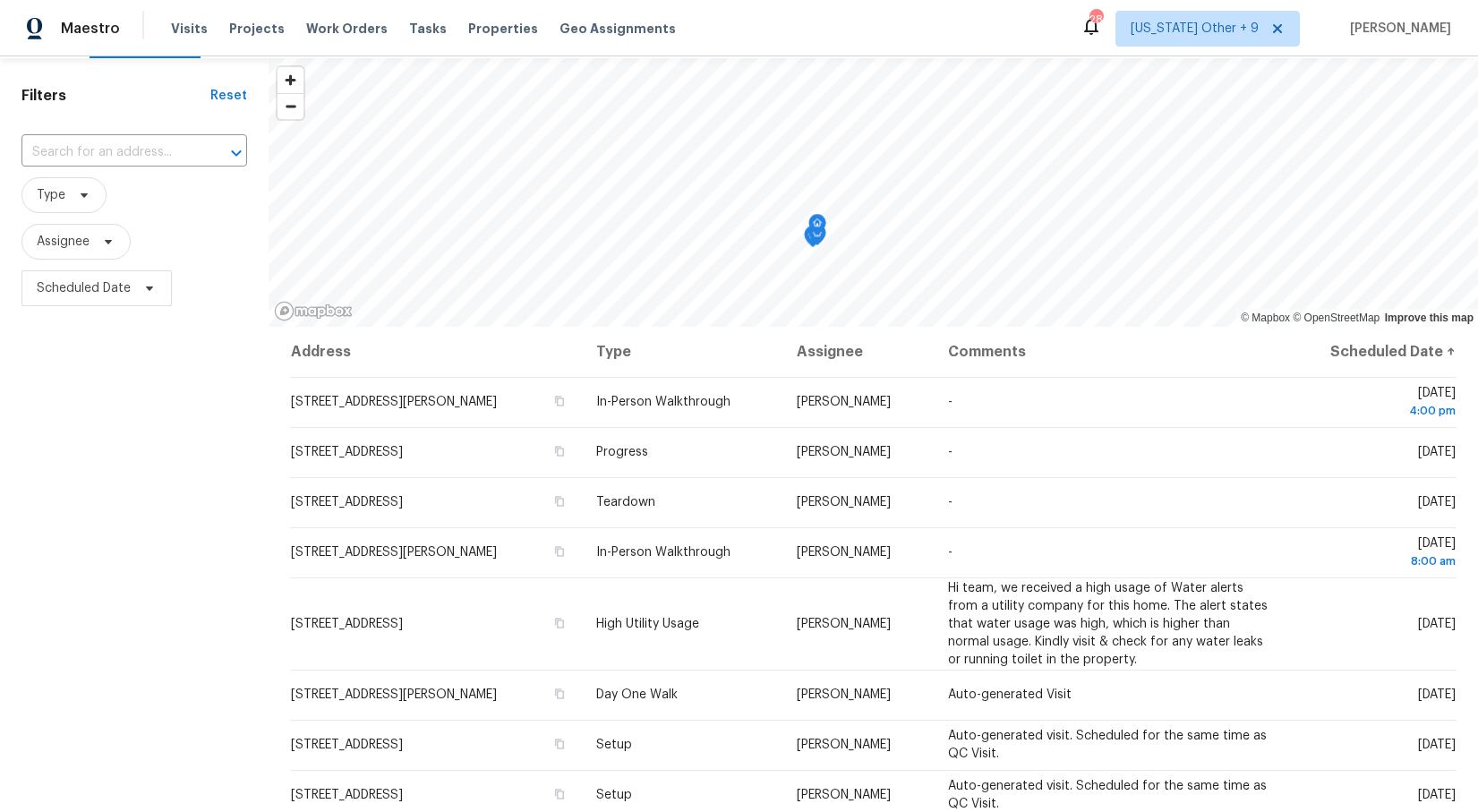
scroll to position [0, 0]
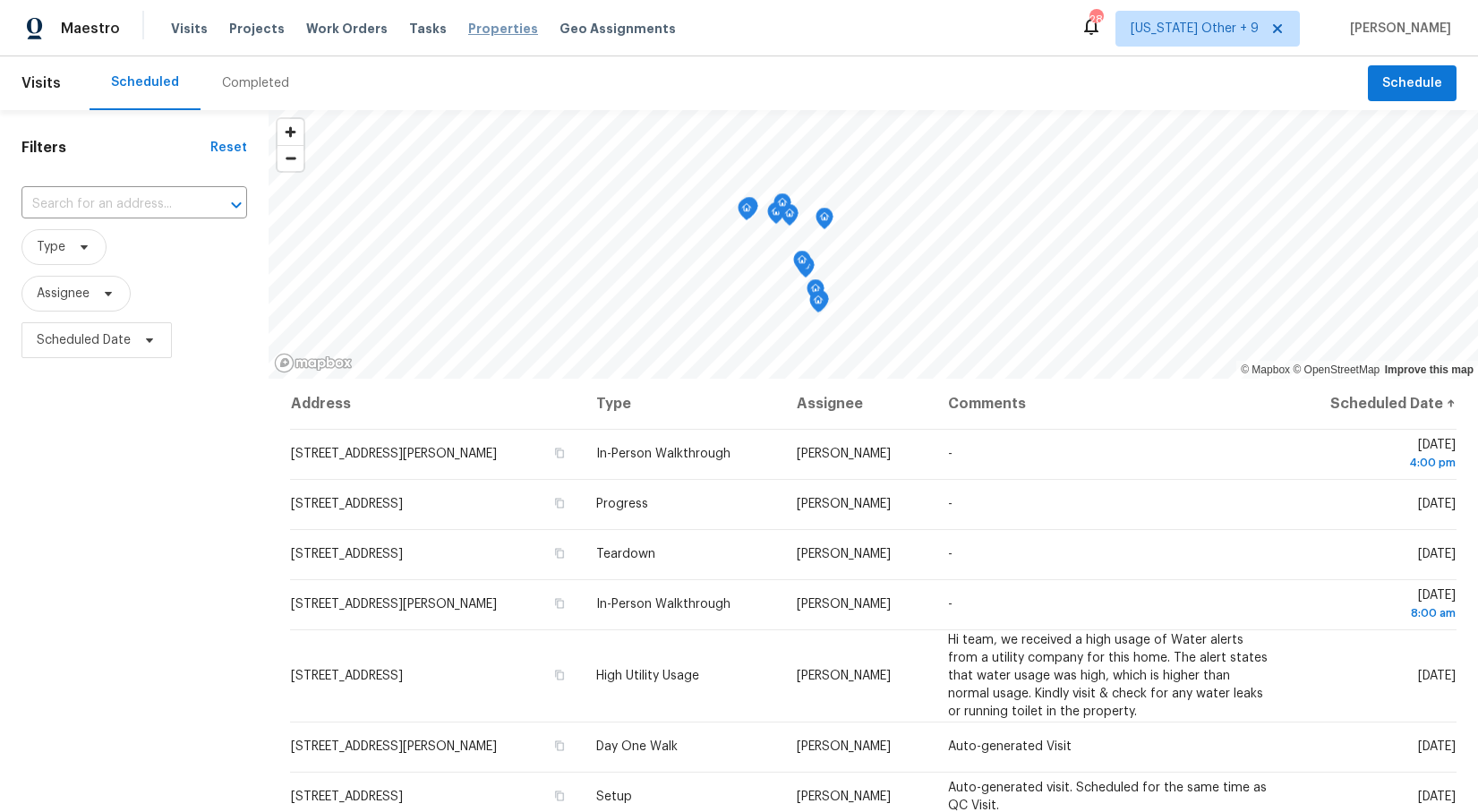
click at [468, 31] on span "Properties" at bounding box center [503, 28] width 70 height 18
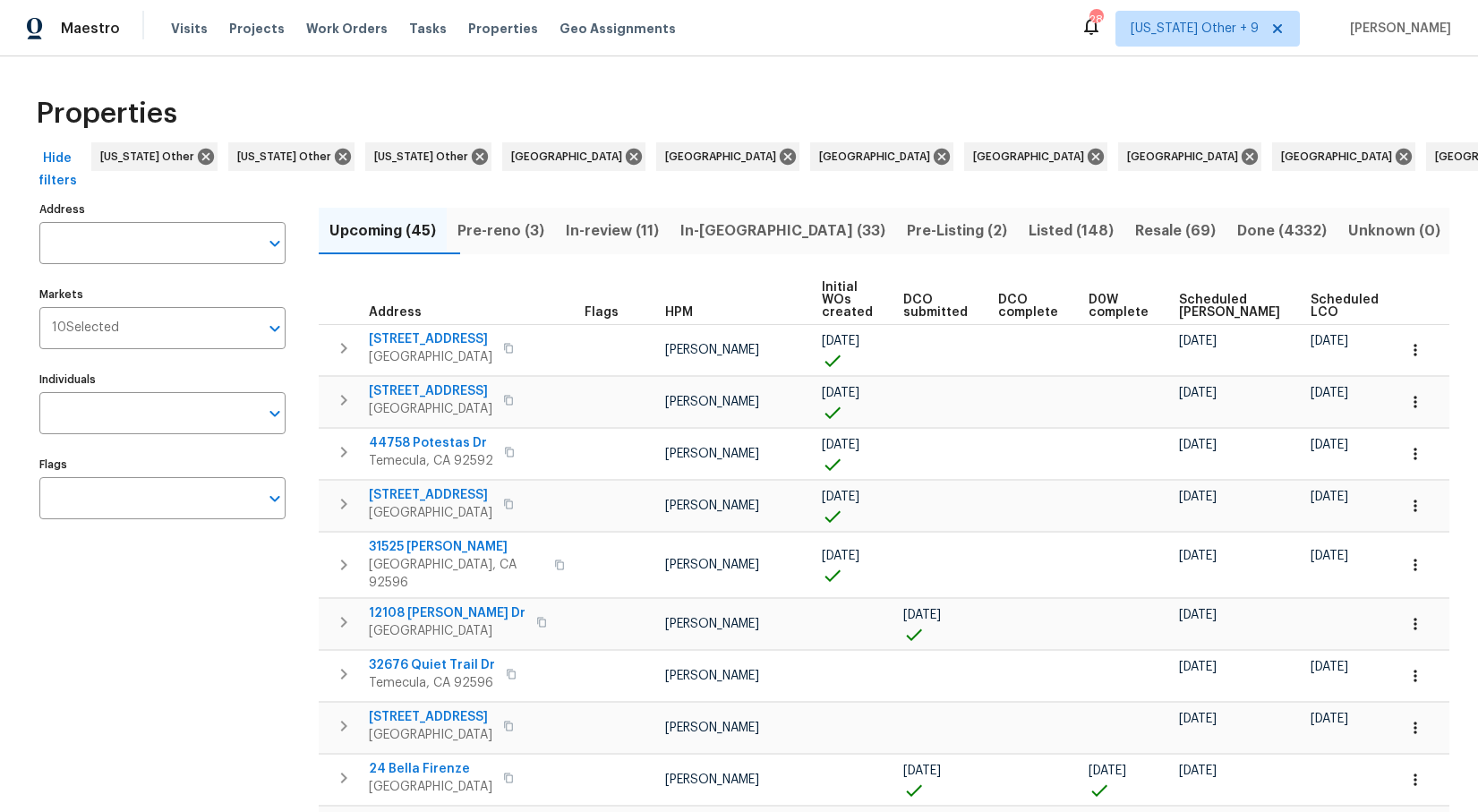
click at [1154, 219] on span "Resale (69)" at bounding box center [1174, 231] width 80 height 25
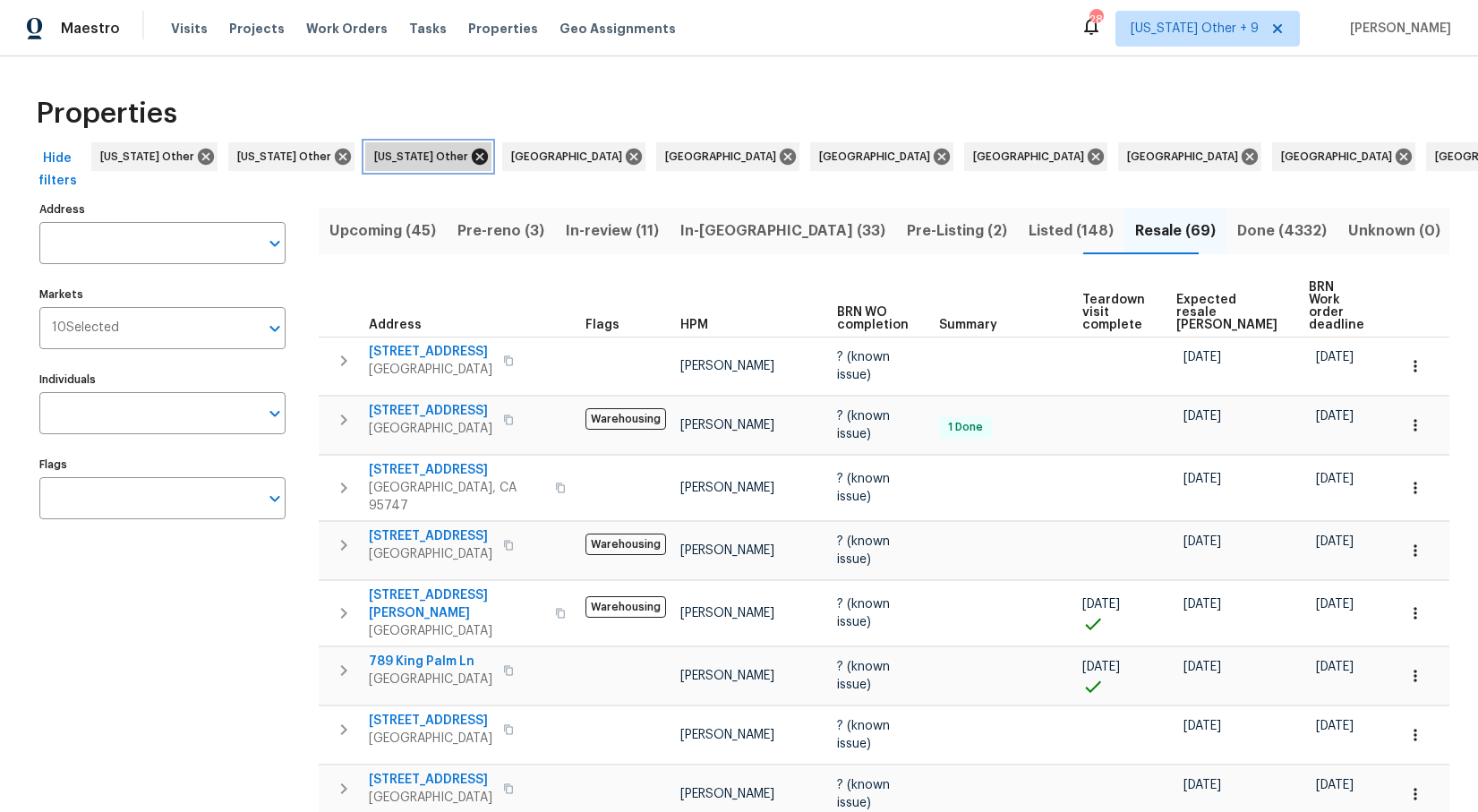
click at [472, 157] on icon at bounding box center [479, 157] width 16 height 16
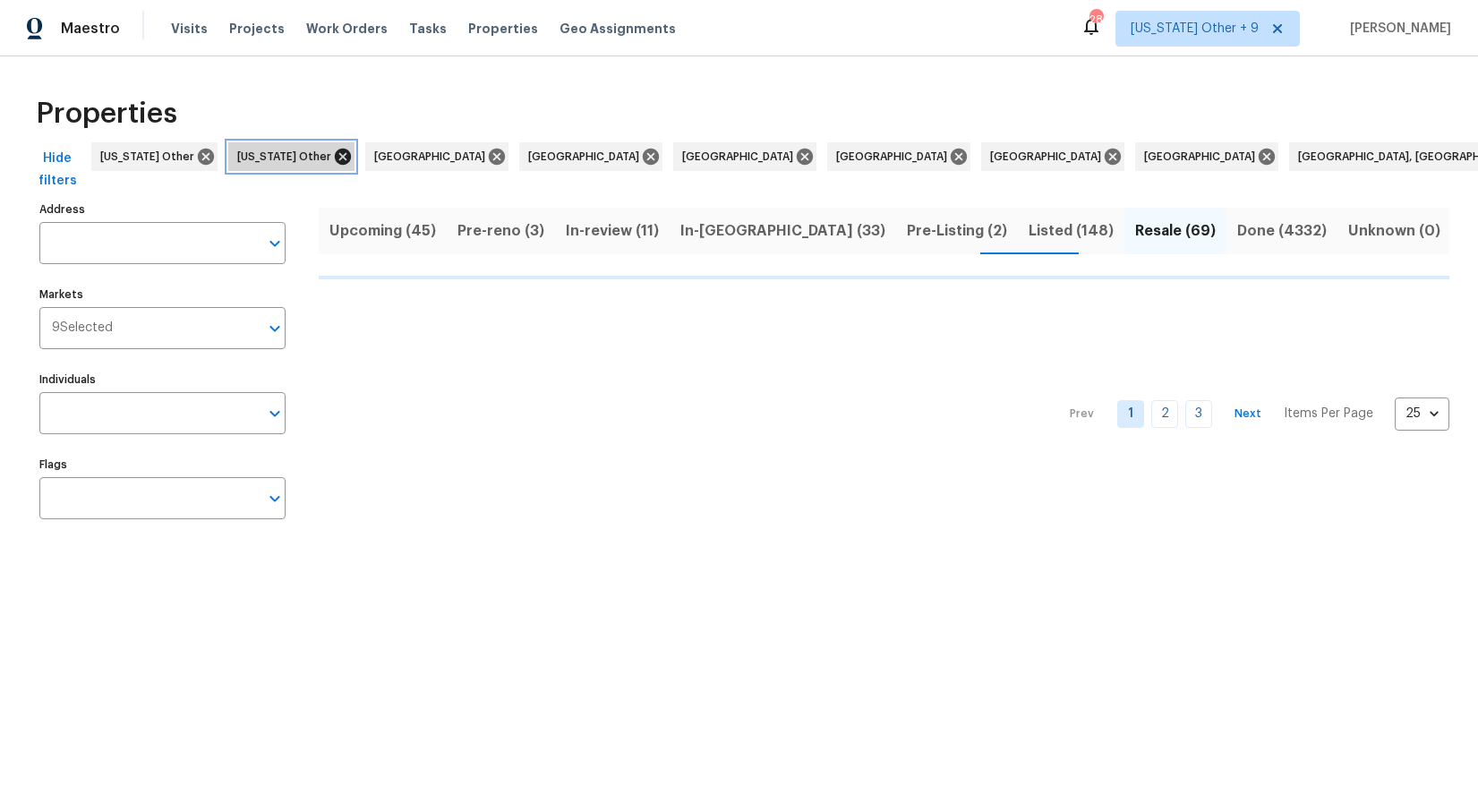
click at [335, 155] on icon at bounding box center [342, 157] width 16 height 16
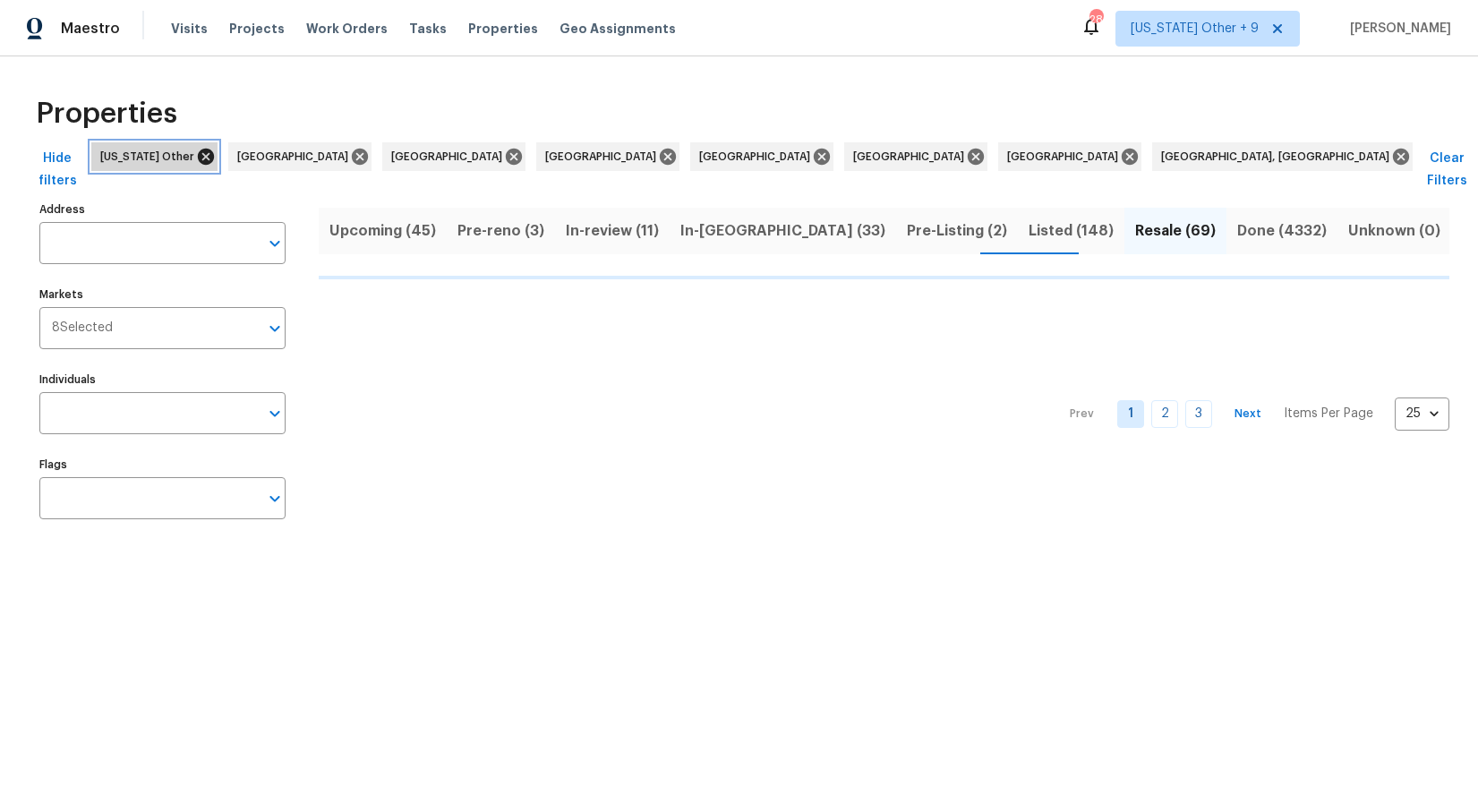
click at [214, 155] on icon at bounding box center [206, 157] width 16 height 16
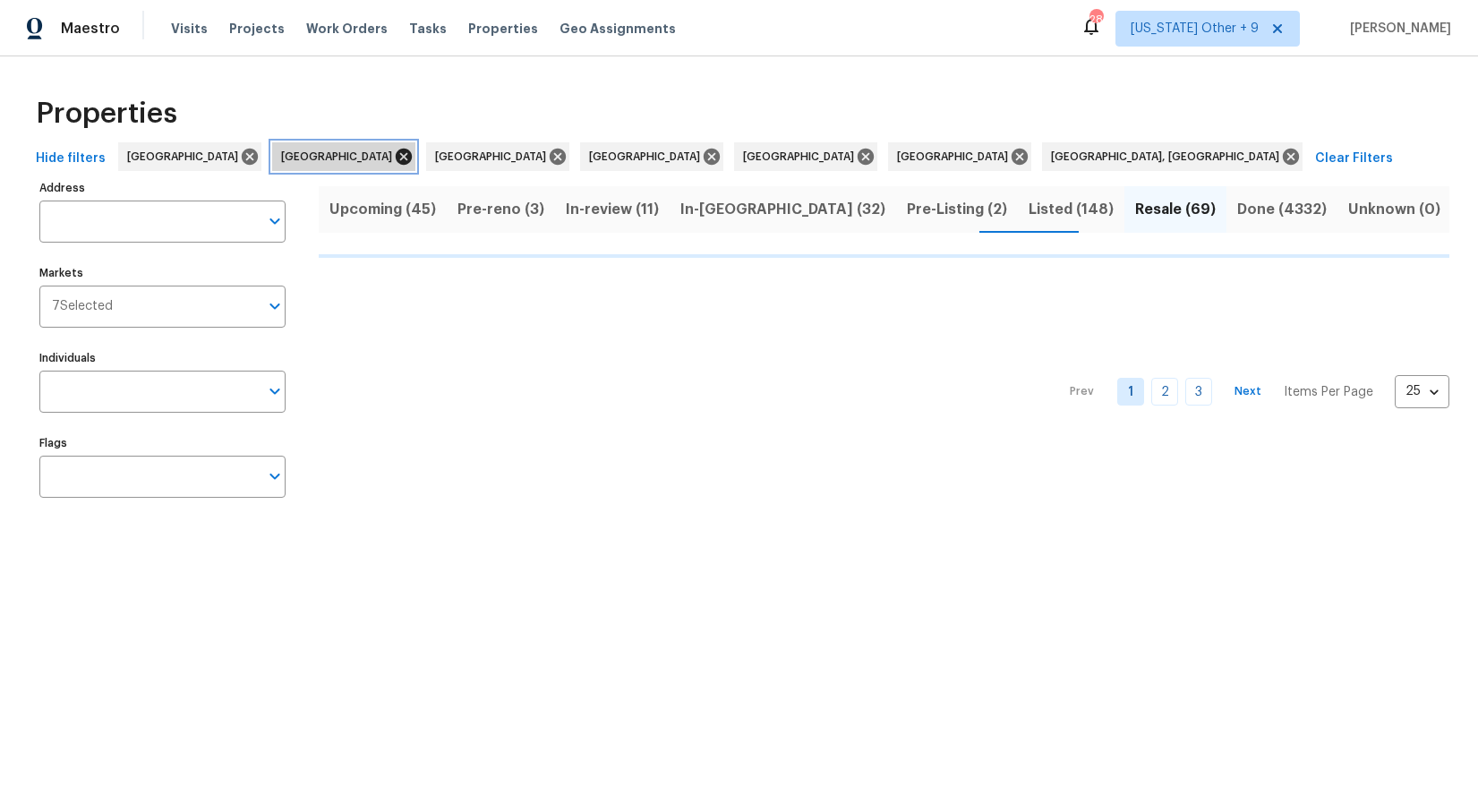
click at [396, 158] on icon at bounding box center [404, 157] width 16 height 16
click at [394, 157] on icon at bounding box center [404, 157] width 20 height 20
click at [396, 157] on icon at bounding box center [404, 157] width 16 height 16
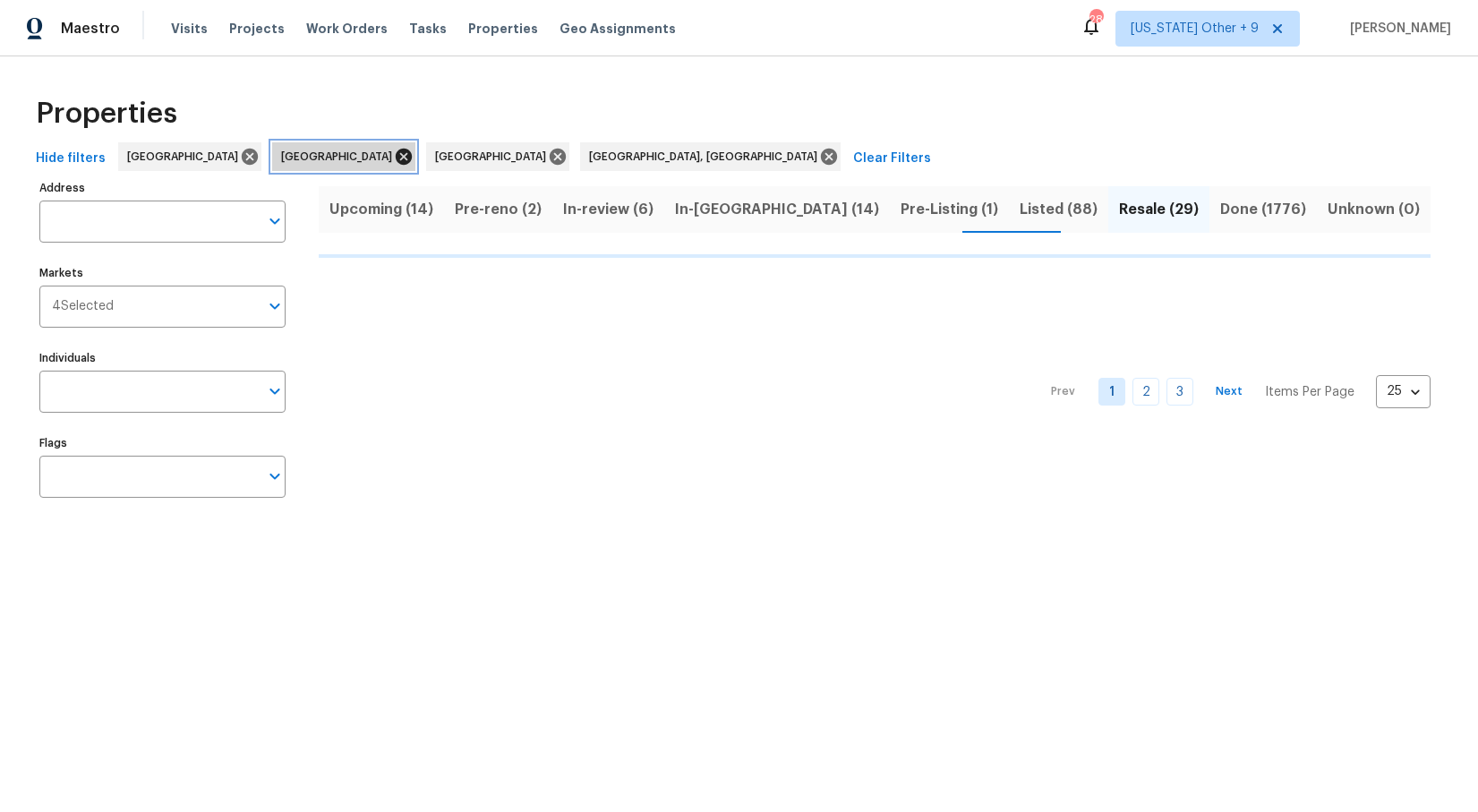
click at [394, 154] on icon at bounding box center [404, 157] width 20 height 20
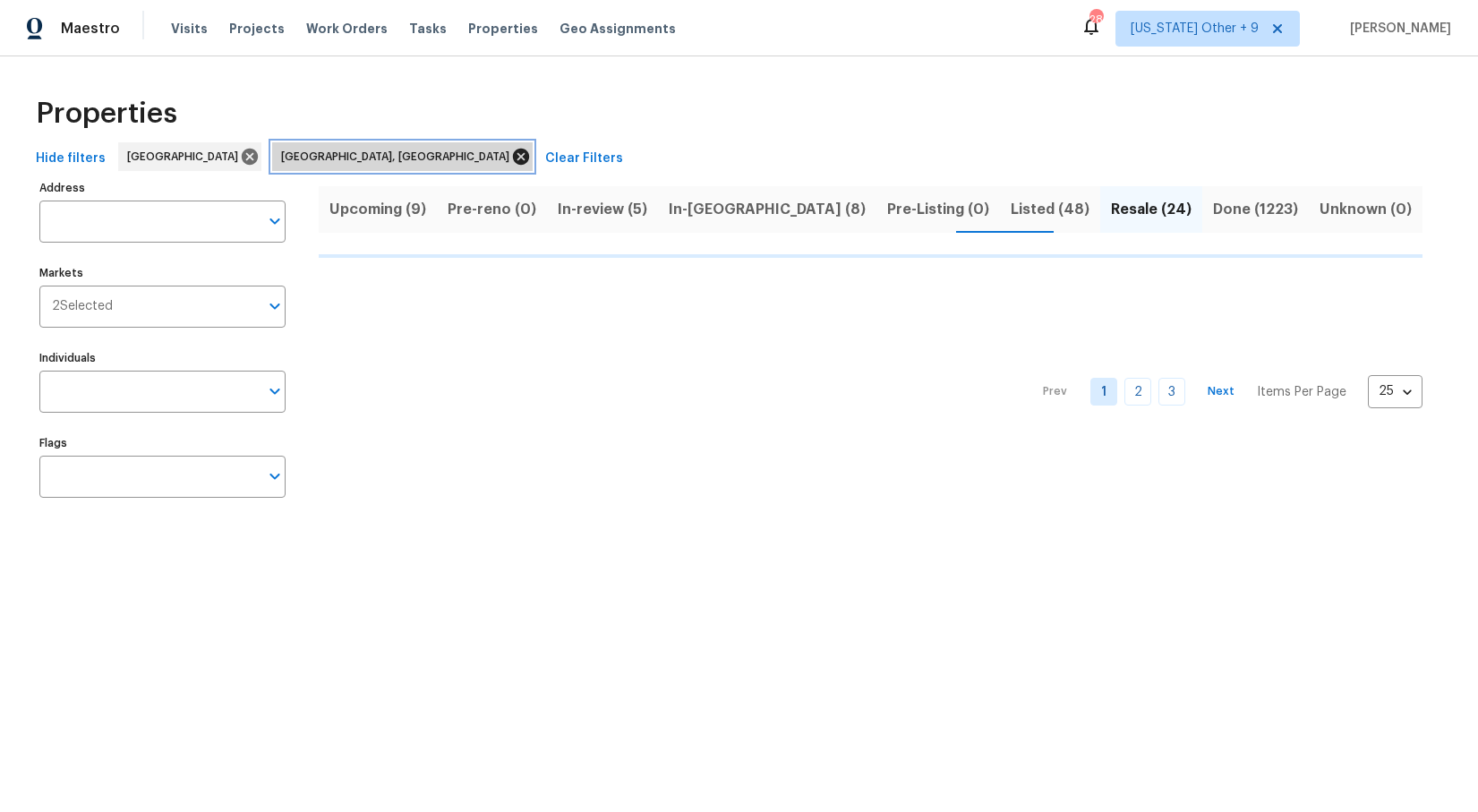
click at [511, 150] on icon at bounding box center [521, 157] width 20 height 20
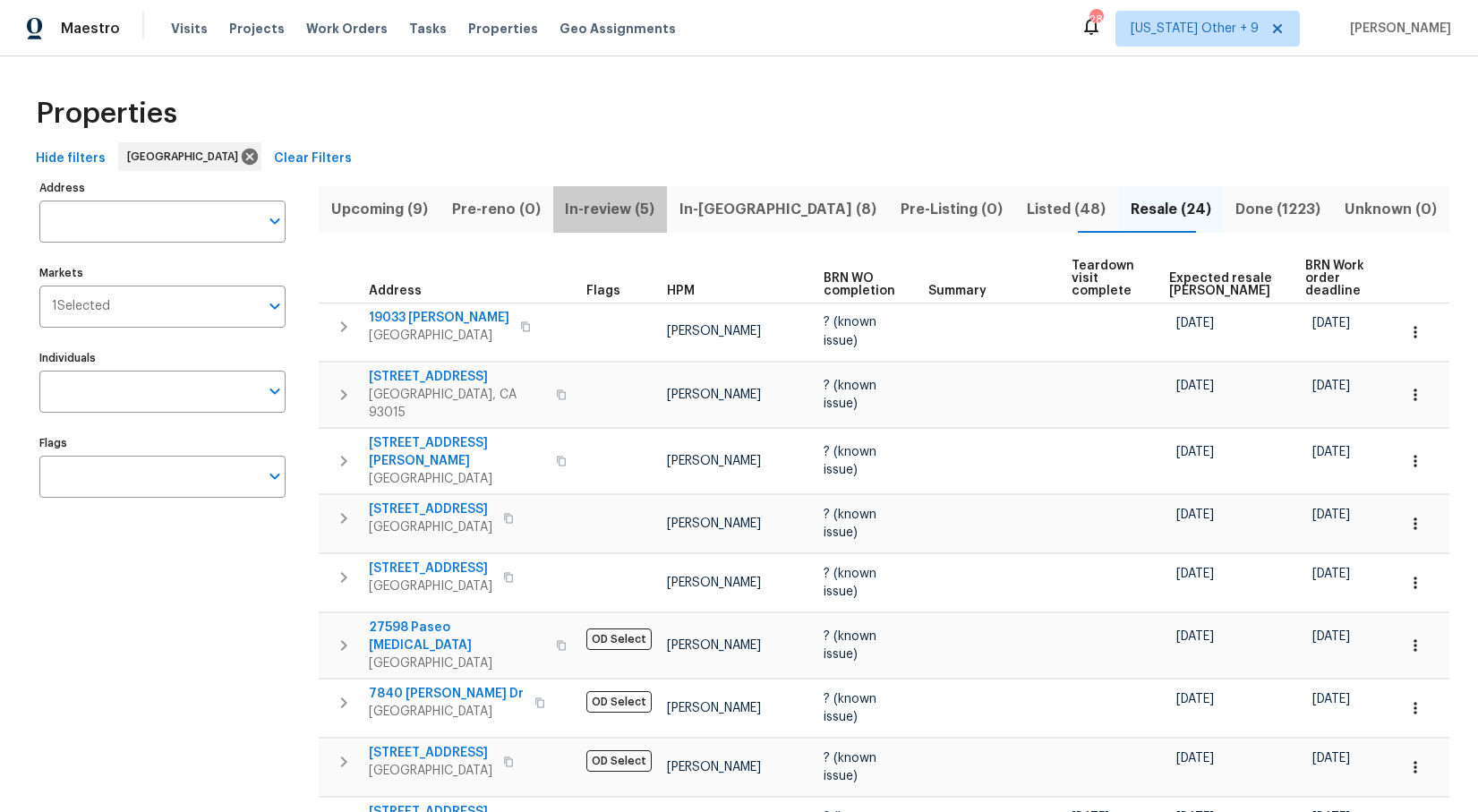
click at [628, 216] on span "In-review (5)" at bounding box center [610, 209] width 92 height 25
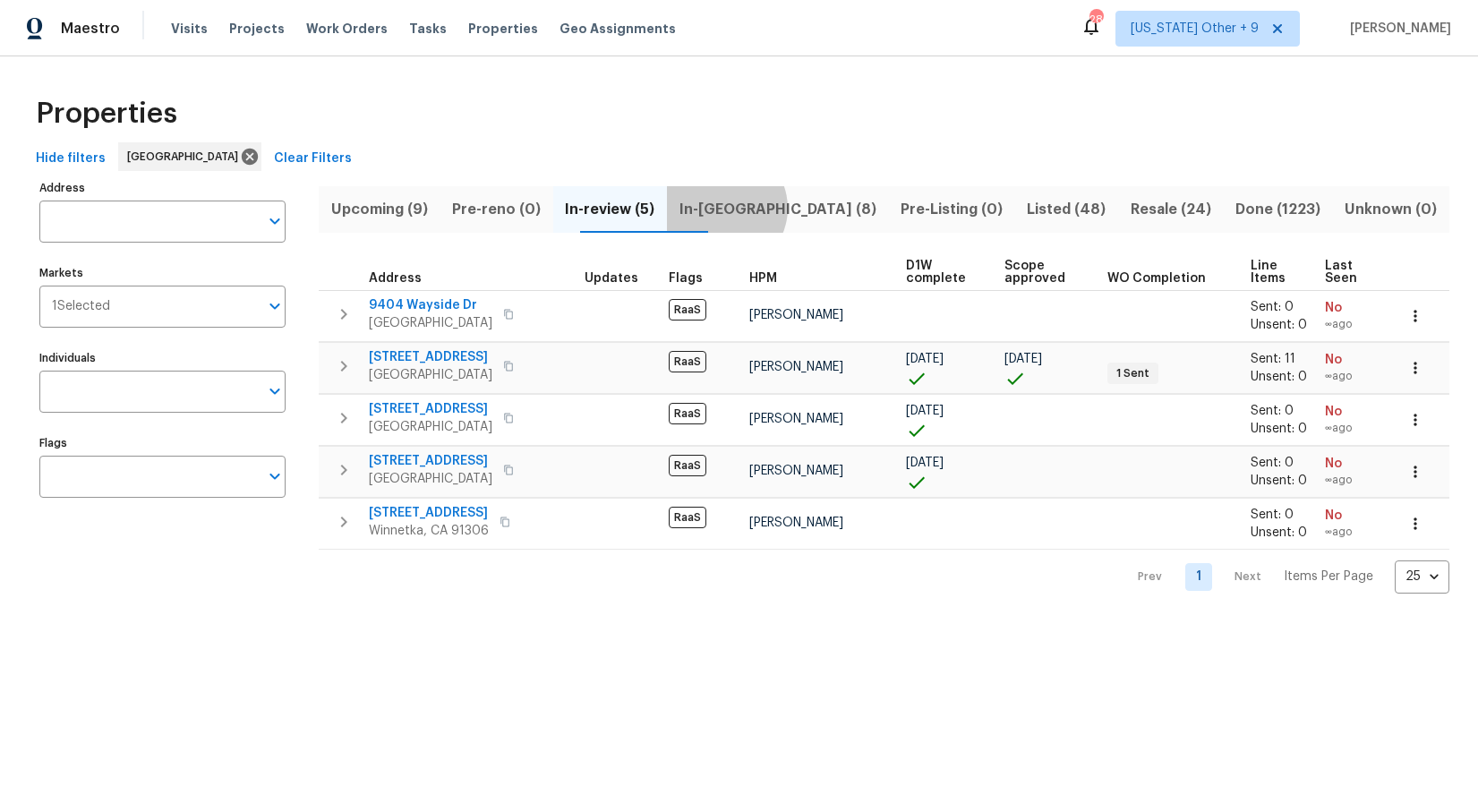
click at [763, 207] on span "In-[GEOGRAPHIC_DATA] (8)" at bounding box center [777, 209] width 200 height 25
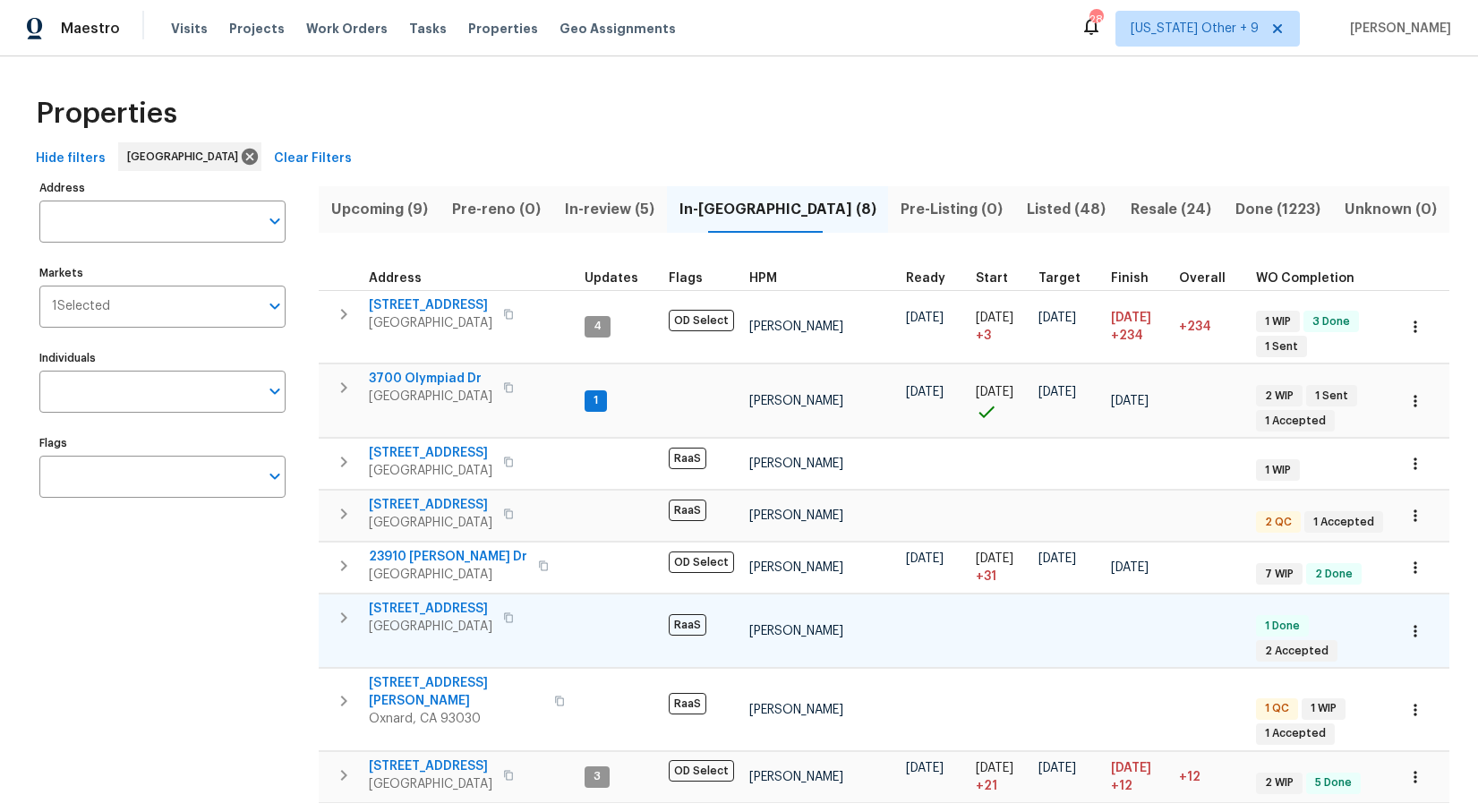
scroll to position [55, 0]
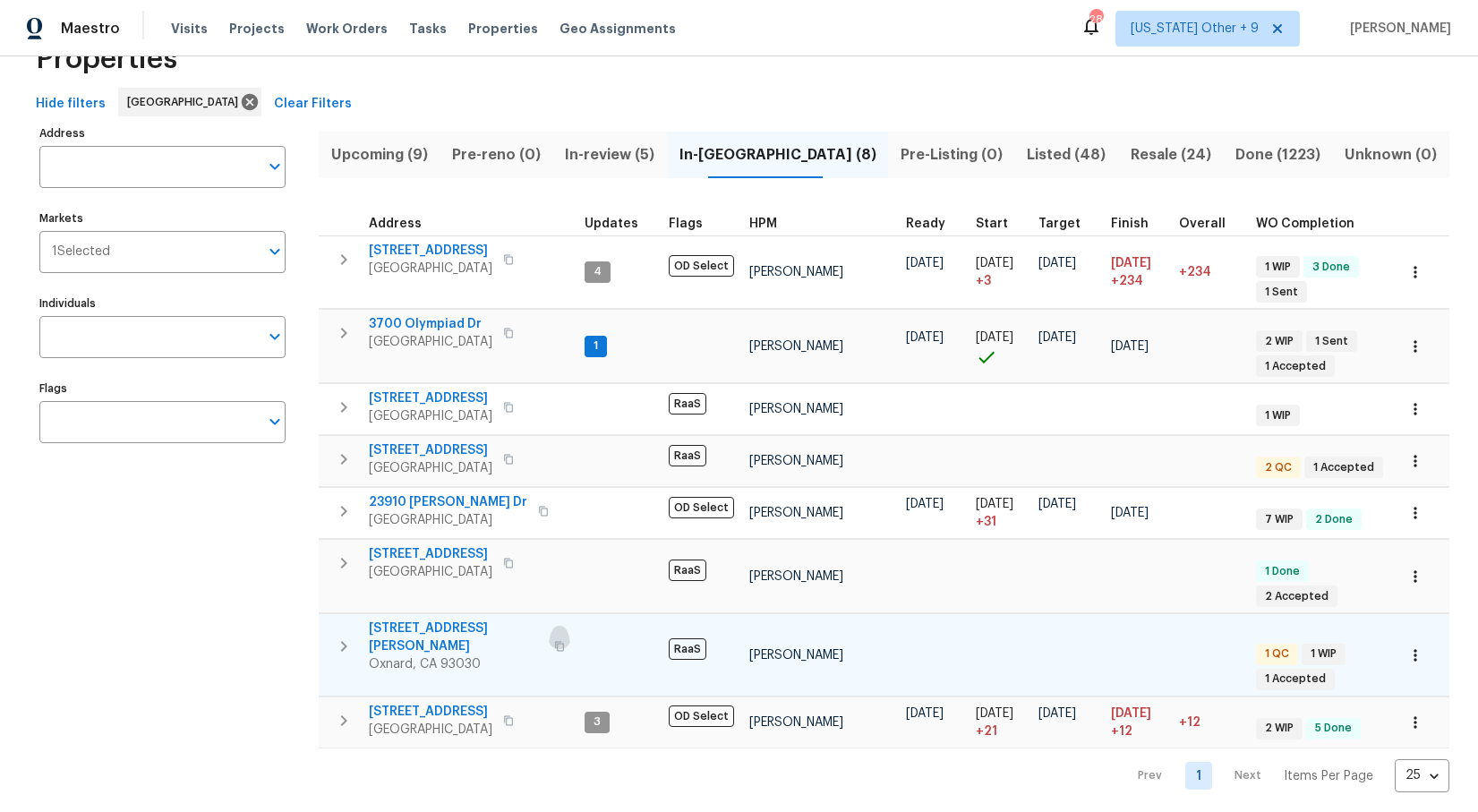
click at [555, 641] on icon "button" at bounding box center [559, 646] width 10 height 10
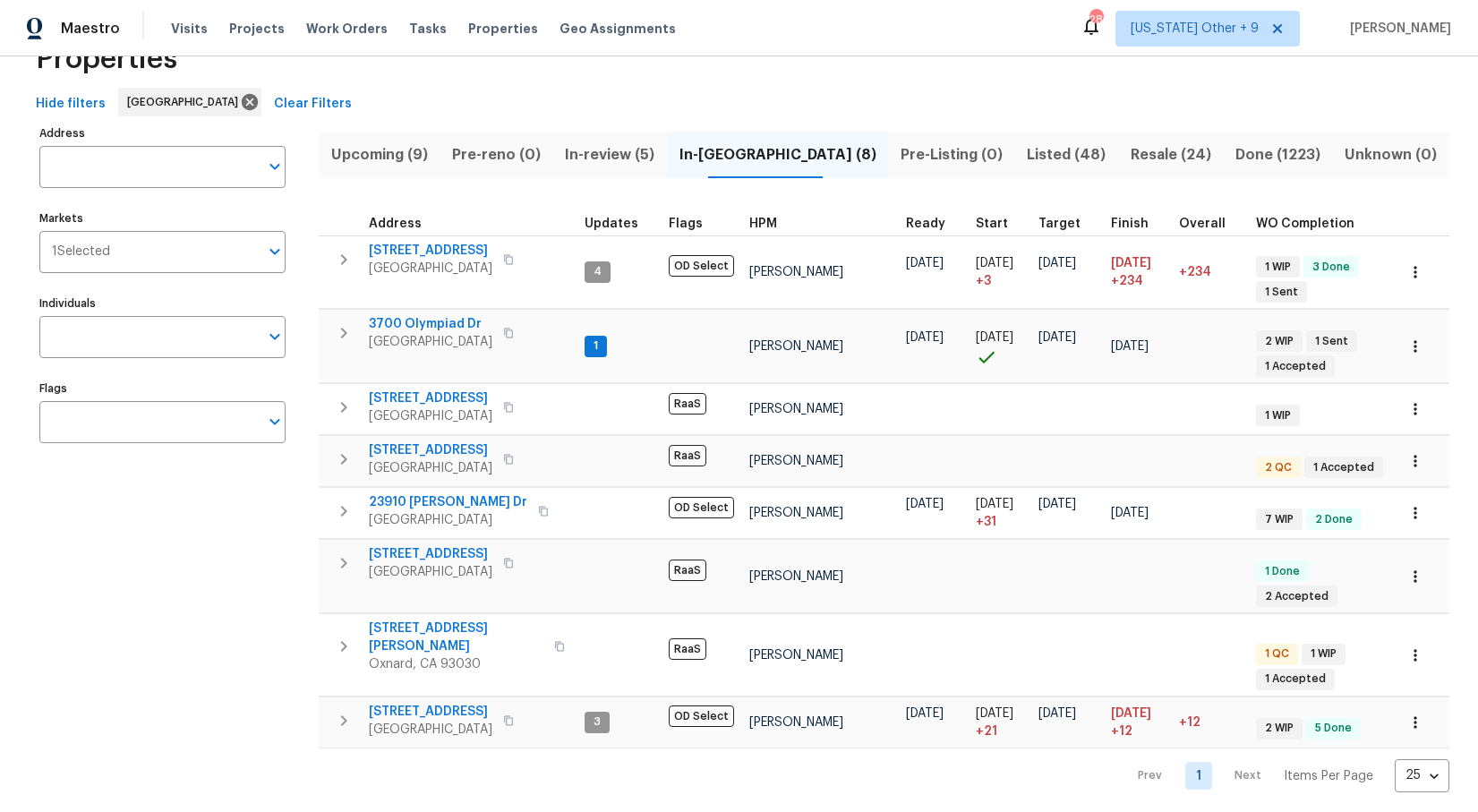
click at [1026, 151] on span "Listed (48)" at bounding box center [1067, 155] width 81 height 25
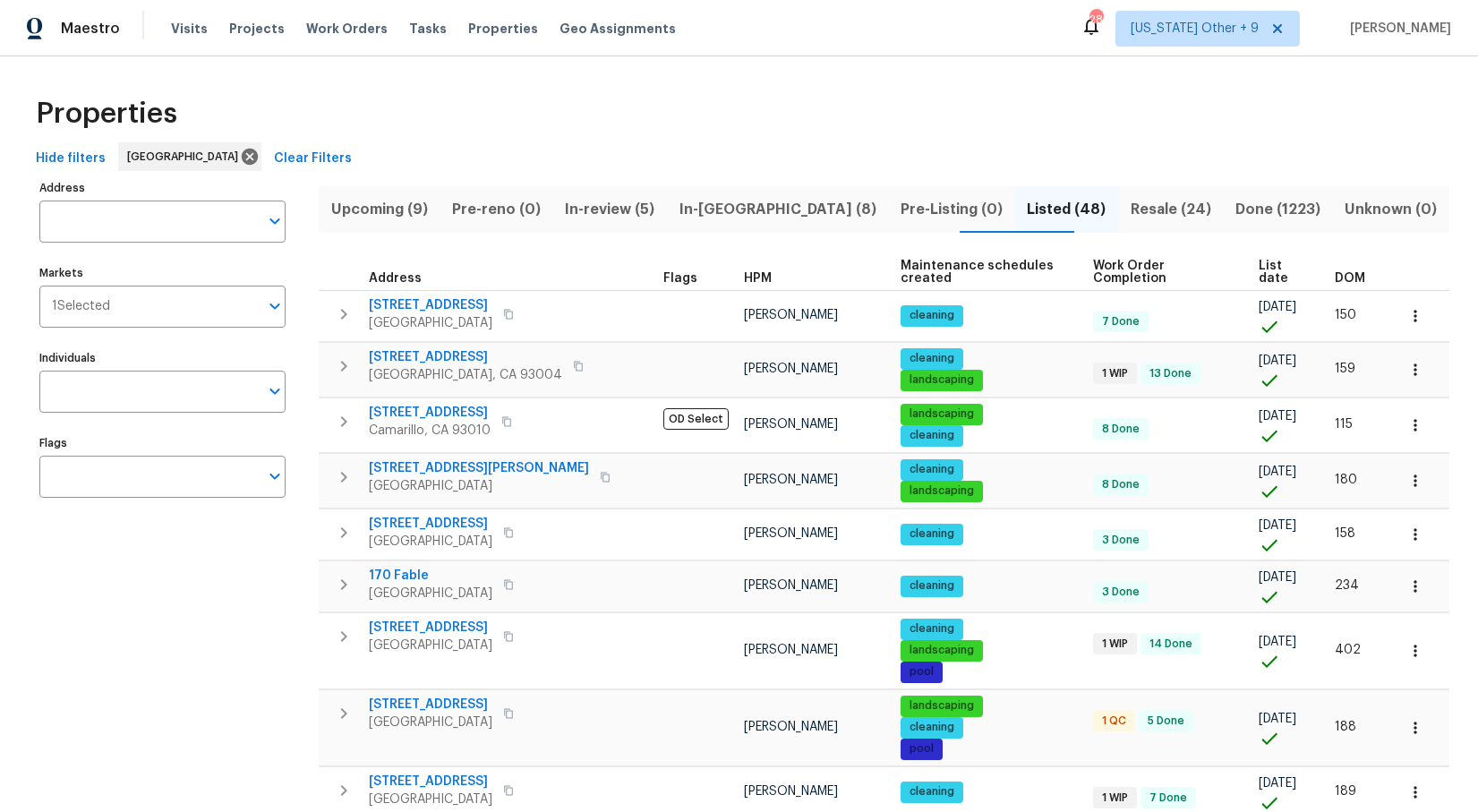
click at [744, 273] on span "HPM" at bounding box center [757, 278] width 27 height 12
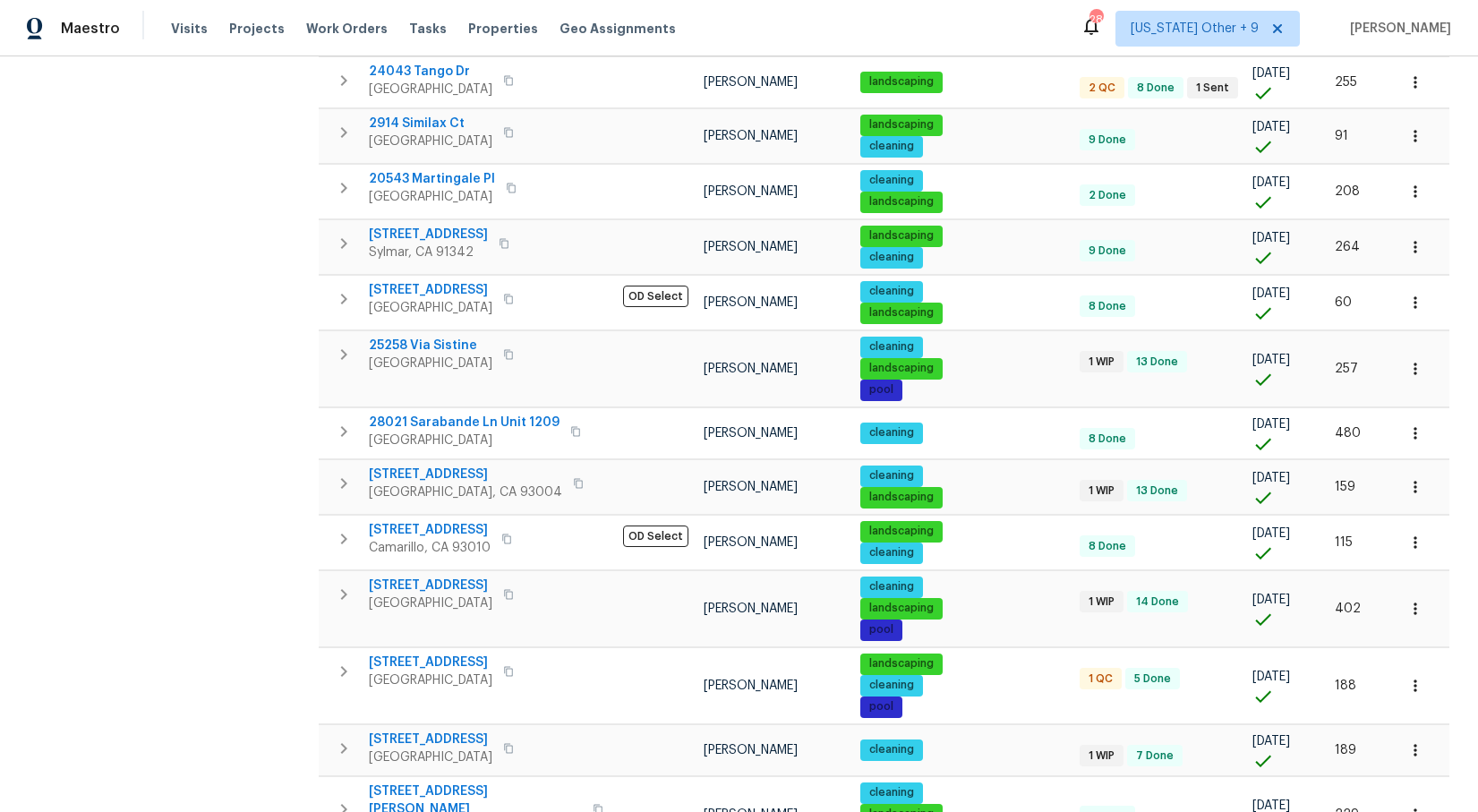
scroll to position [1043, 0]
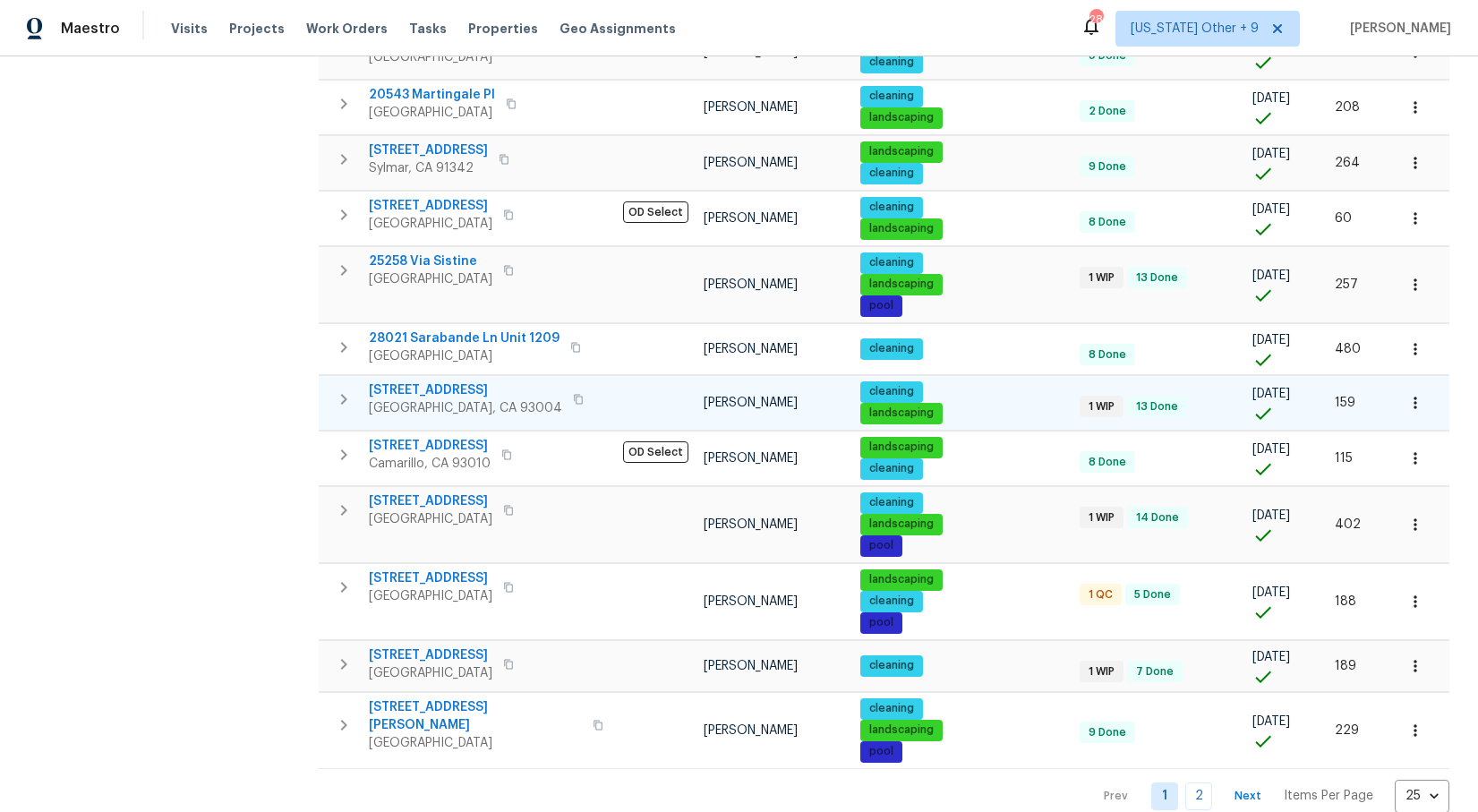
click at [573, 394] on icon "button" at bounding box center [577, 399] width 10 height 10
click at [1189, 783] on link "2" at bounding box center [1199, 796] width 26 height 27
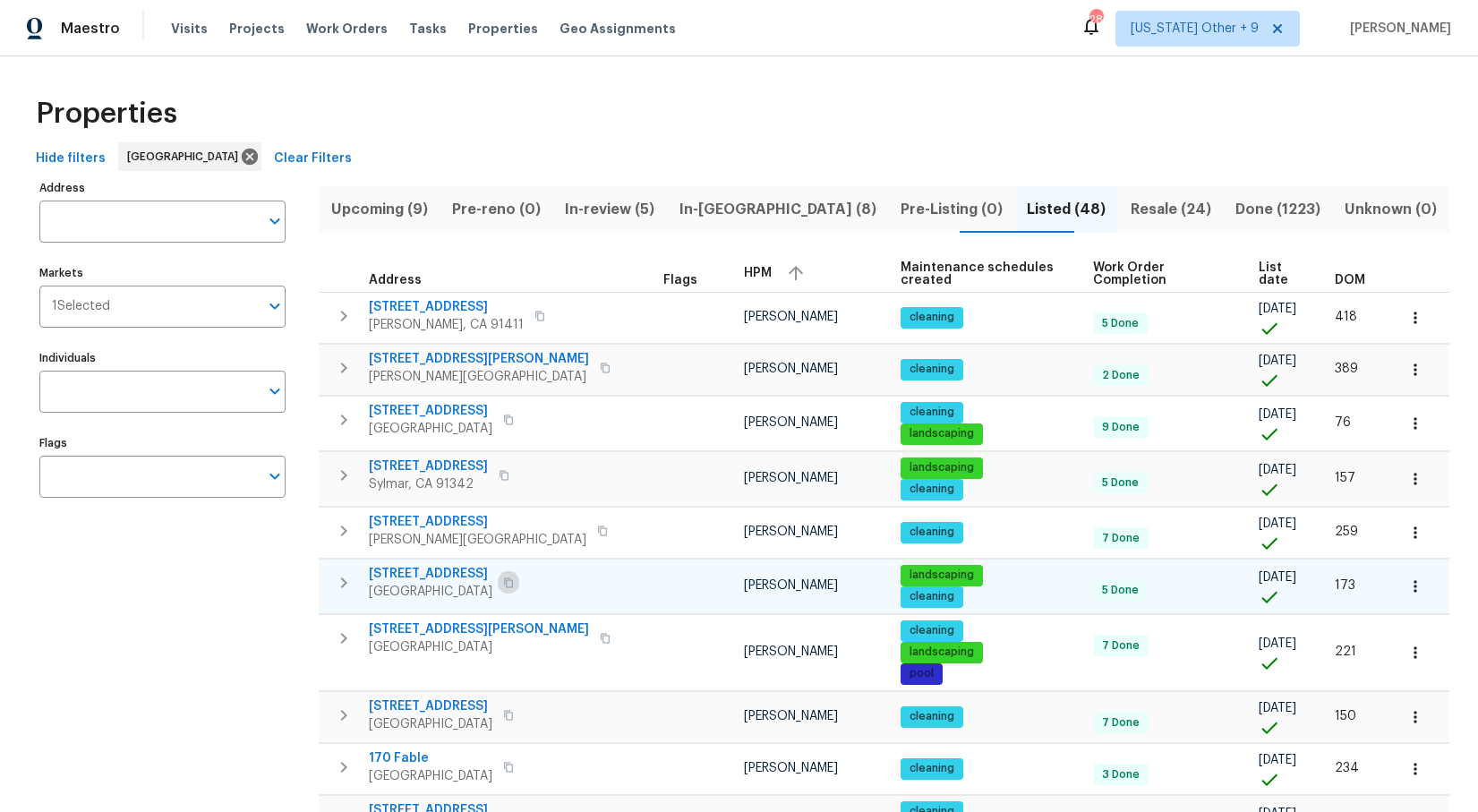
click at [514, 583] on icon "button" at bounding box center [507, 582] width 10 height 10
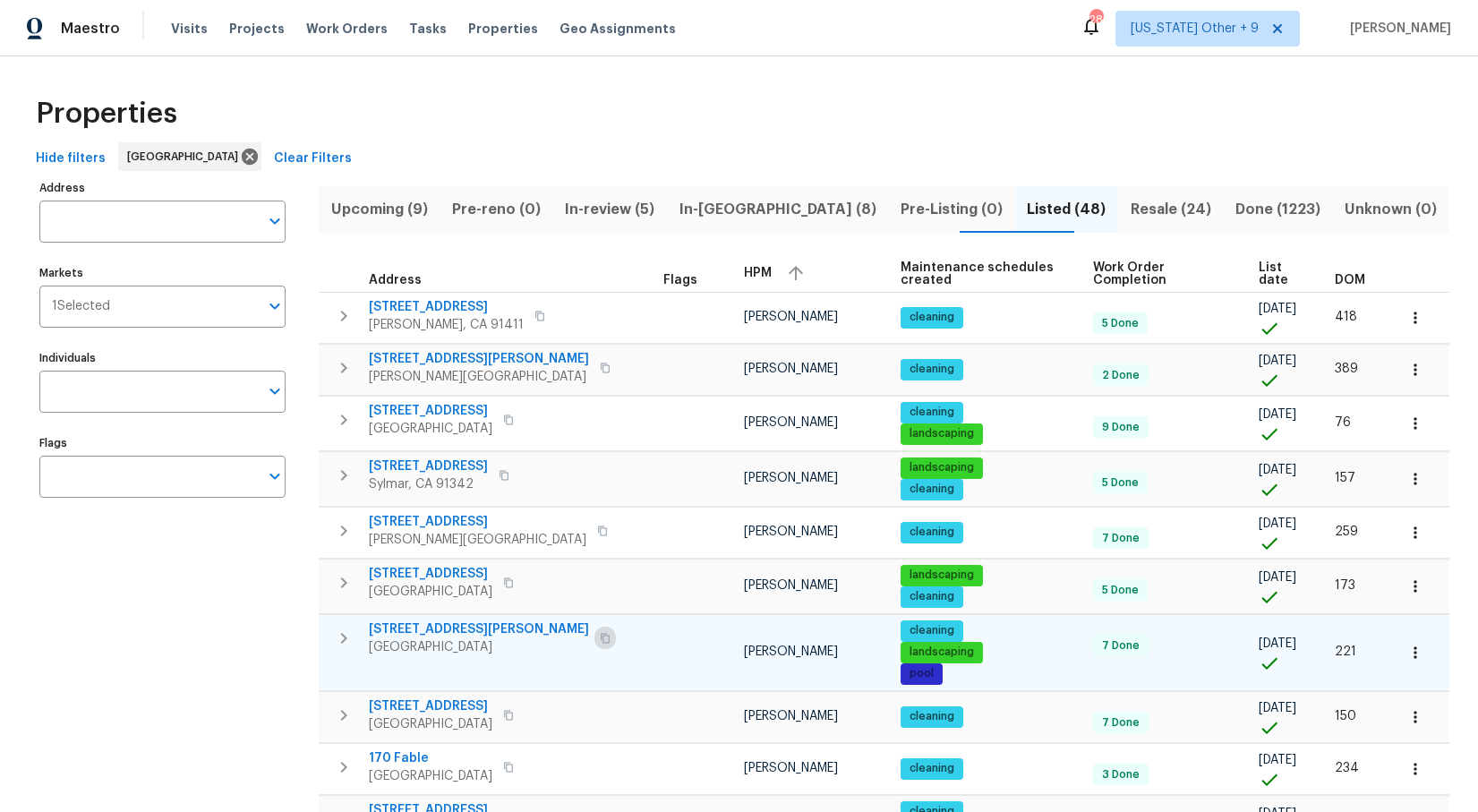
click at [600, 638] on icon "button" at bounding box center [605, 638] width 10 height 10
